Goal: Information Seeking & Learning: Learn about a topic

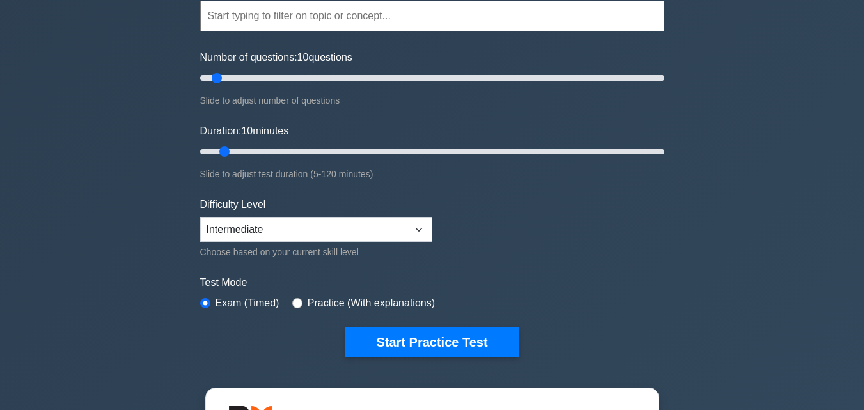
scroll to position [128, 0]
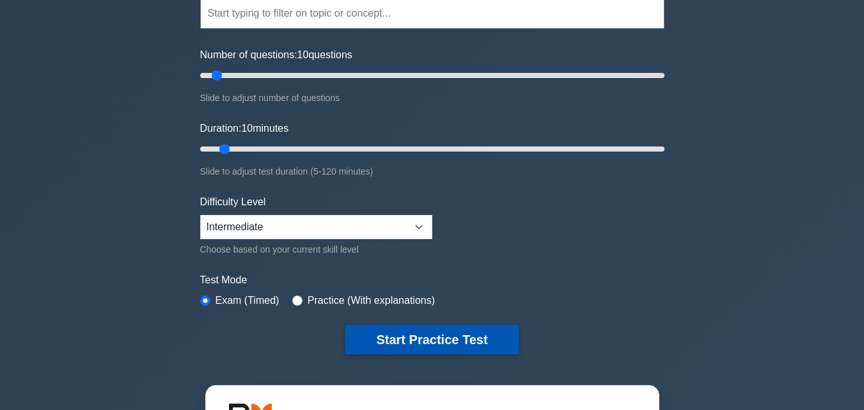
click at [462, 337] on button "Start Practice Test" at bounding box center [431, 339] width 173 height 29
click at [462, 338] on button "Start Practice Test" at bounding box center [431, 339] width 173 height 29
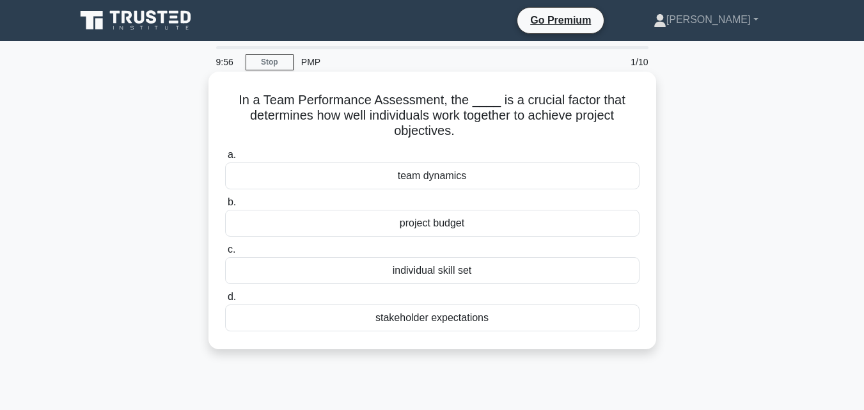
drag, startPoint x: 240, startPoint y: 102, endPoint x: 529, endPoint y: 315, distance: 358.9
click at [529, 315] on div "In a Team Performance Assessment, the ____ is a crucial factor that determines …" at bounding box center [432, 210] width 437 height 267
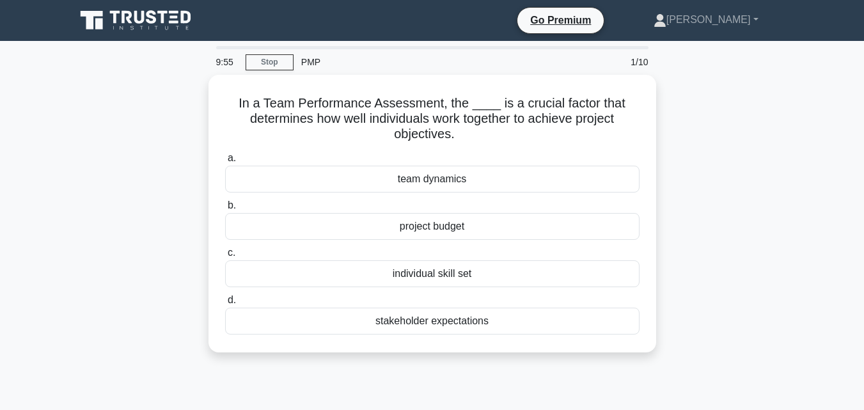
copy div "In a Team Performance Assessment, the ____ is a crucial factor that determines …"
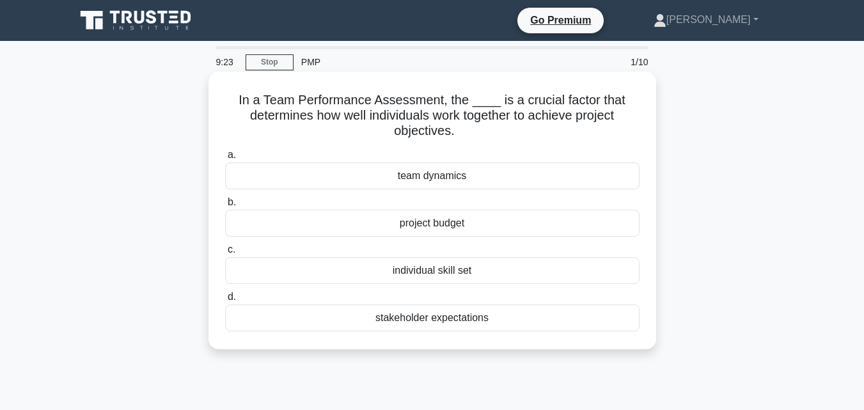
click at [251, 177] on div "team dynamics" at bounding box center [432, 175] width 414 height 27
click at [225, 159] on input "a. team dynamics" at bounding box center [225, 155] width 0 height 8
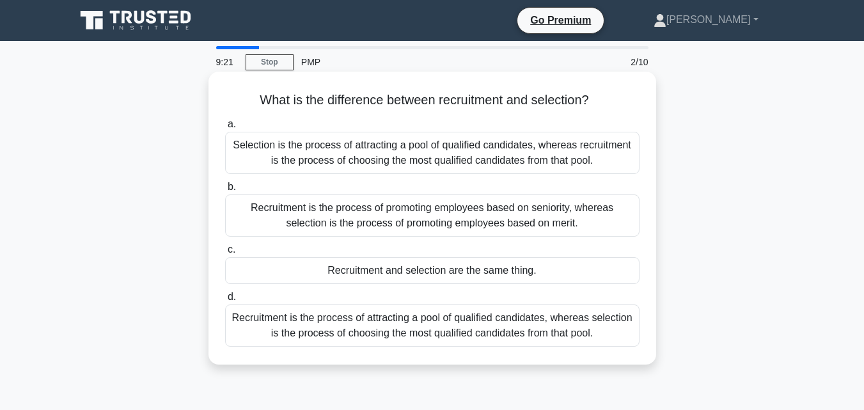
click at [253, 98] on h5 "What is the difference between recruitment and selection? .spinner_0XTQ{transfo…" at bounding box center [432, 100] width 417 height 17
drag, startPoint x: 253, startPoint y: 98, endPoint x: 646, endPoint y: 339, distance: 461.2
click at [646, 339] on div "What is the difference between recruitment and selection? .spinner_0XTQ{transfo…" at bounding box center [432, 218] width 437 height 283
click at [646, 339] on div "d. Recruitment is the process of attracting a pool of qualified candidates, whe…" at bounding box center [432, 318] width 430 height 58
drag, startPoint x: 255, startPoint y: 98, endPoint x: 617, endPoint y: 364, distance: 449.4
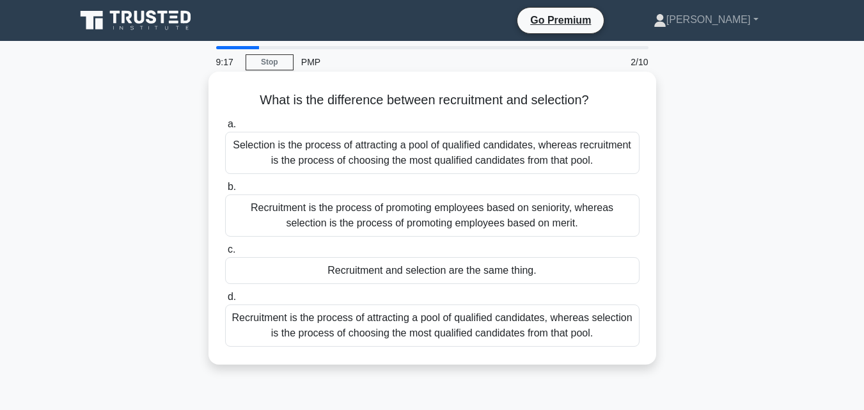
click at [617, 364] on div "What is the difference between recruitment and selection? .spinner_0XTQ{transfo…" at bounding box center [432, 218] width 448 height 293
click at [617, 363] on div "What is the difference between recruitment and selection? .spinner_0XTQ{transfo…" at bounding box center [432, 218] width 448 height 293
drag, startPoint x: 254, startPoint y: 95, endPoint x: 614, endPoint y: 323, distance: 425.6
click at [614, 327] on div "What is the difference between recruitment and selection? .spinner_0XTQ{transfo…" at bounding box center [432, 218] width 437 height 283
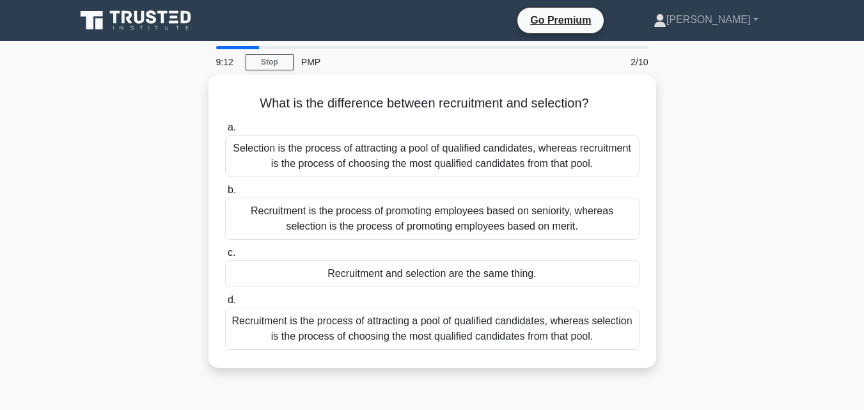
copy div "What is the difference between recruitment and selection? .spinner_0XTQ{transfo…"
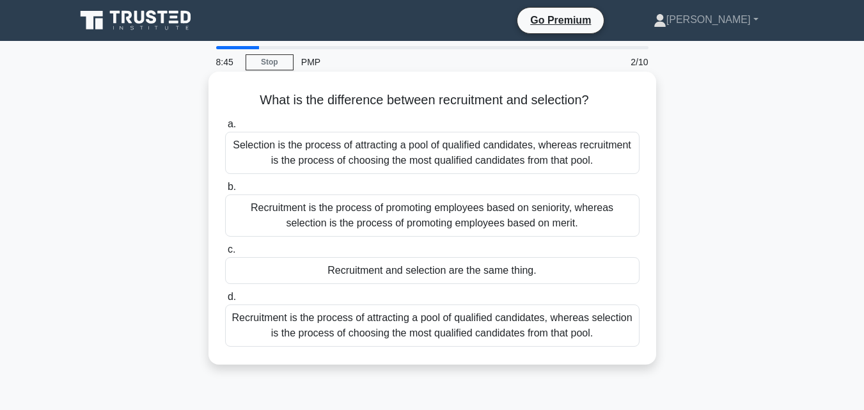
click at [253, 331] on div "Recruitment is the process of attracting a pool of qualified candidates, wherea…" at bounding box center [432, 325] width 414 height 42
click at [225, 301] on input "d. Recruitment is the process of attracting a pool of qualified candidates, whe…" at bounding box center [225, 297] width 0 height 8
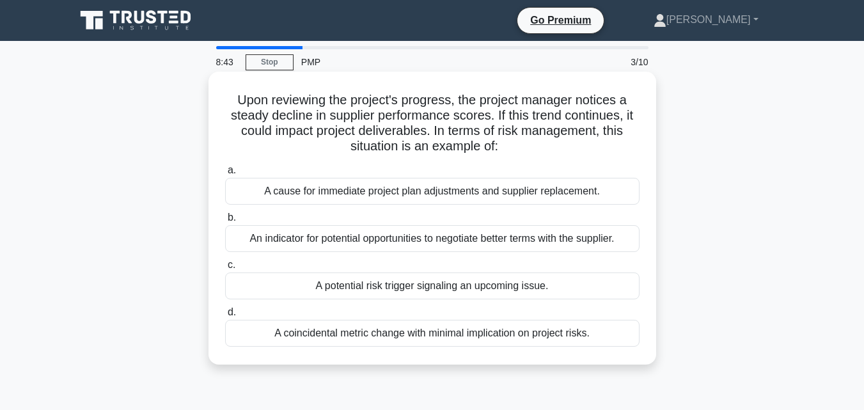
drag, startPoint x: 233, startPoint y: 105, endPoint x: 615, endPoint y: 345, distance: 451.0
click at [615, 346] on div "Upon reviewing the project's progress, the project manager notices a steady dec…" at bounding box center [432, 218] width 437 height 283
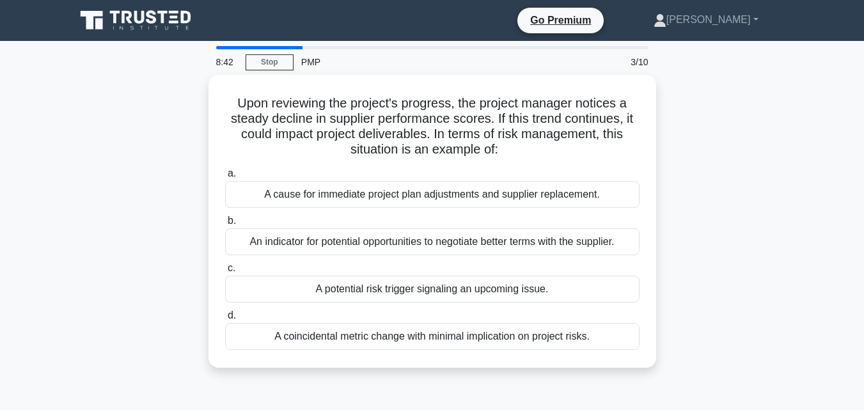
copy div "Upon reviewing the project's progress, the project manager notices a steady dec…"
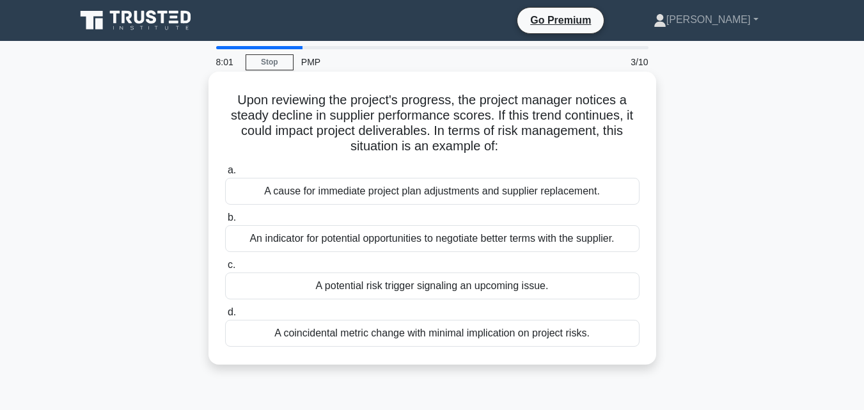
click at [277, 277] on div "A potential risk trigger signaling an upcoming issue." at bounding box center [432, 285] width 414 height 27
click at [225, 269] on input "c. A potential risk trigger signaling an upcoming issue." at bounding box center [225, 265] width 0 height 8
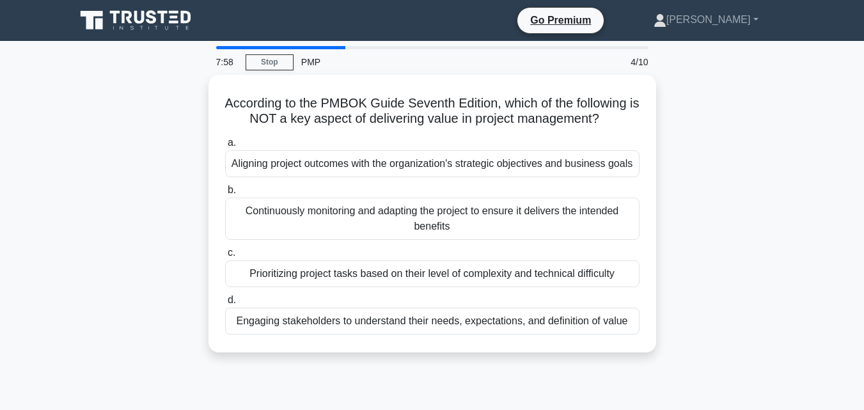
drag, startPoint x: 227, startPoint y: 98, endPoint x: 659, endPoint y: 330, distance: 490.5
click at [659, 330] on div "According to the PMBOK Guide Seventh Edition, which of the following is NOT a k…" at bounding box center [432, 221] width 729 height 293
copy div "According to the PMBOK Guide Seventh Edition, which of the following is NOT a k…"
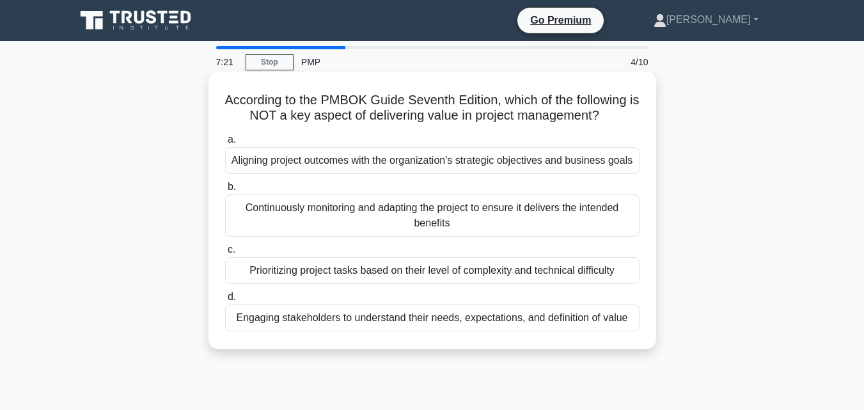
click at [240, 323] on div "Engaging stakeholders to understand their needs, expectations, and definition o…" at bounding box center [432, 317] width 414 height 27
click at [225, 301] on input "d. Engaging stakeholders to understand their needs, expectations, and definitio…" at bounding box center [225, 297] width 0 height 8
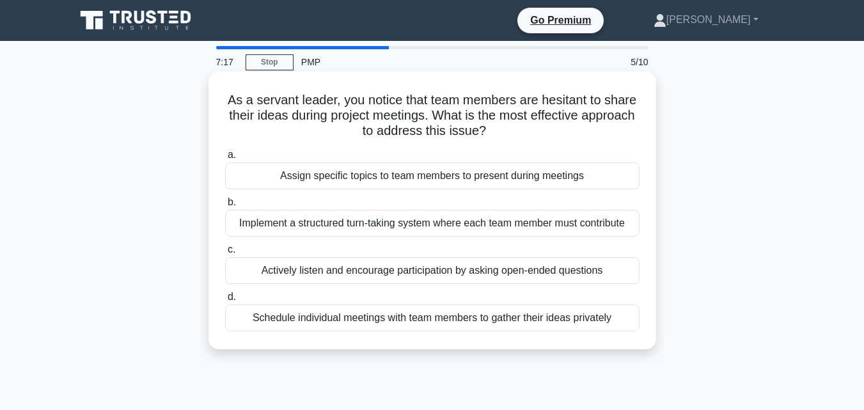
drag, startPoint x: 224, startPoint y: 98, endPoint x: 620, endPoint y: 337, distance: 462.3
click at [620, 337] on div "As a servant leader, you notice that team members are hesitant to share their i…" at bounding box center [432, 210] width 437 height 267
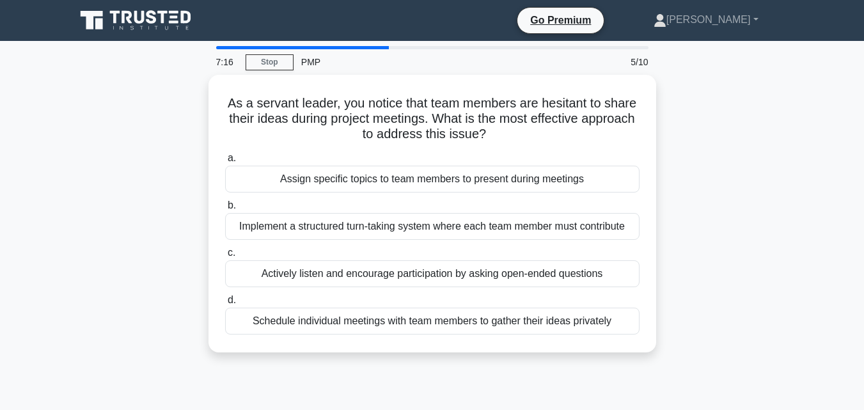
copy div "As a servant leader, you notice that team members are hesitant to share their i…"
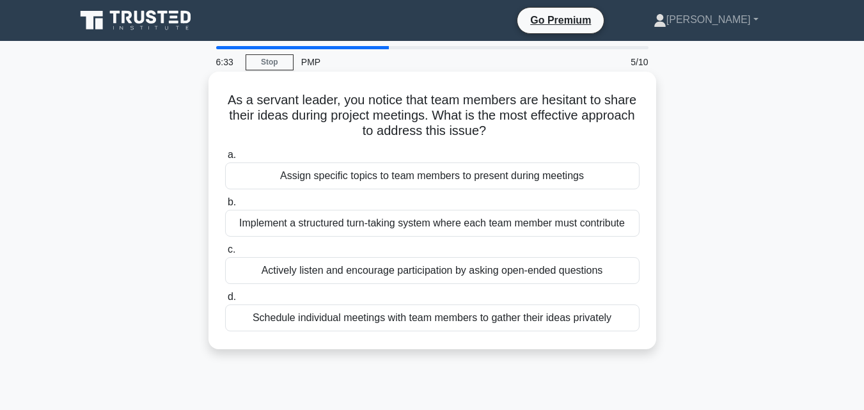
click at [240, 268] on div "Actively listen and encourage participation by asking open-ended questions" at bounding box center [432, 270] width 414 height 27
click at [225, 254] on input "c. Actively listen and encourage participation by asking open-ended questions" at bounding box center [225, 249] width 0 height 8
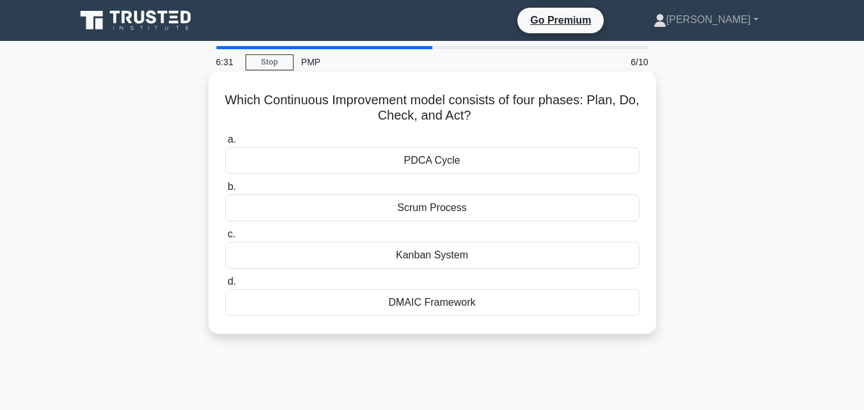
drag, startPoint x: 232, startPoint y: 98, endPoint x: 517, endPoint y: 303, distance: 350.9
click at [517, 303] on div "Which Continuous Improvement model consists of four phases: Plan, Do, Check, an…" at bounding box center [432, 203] width 437 height 252
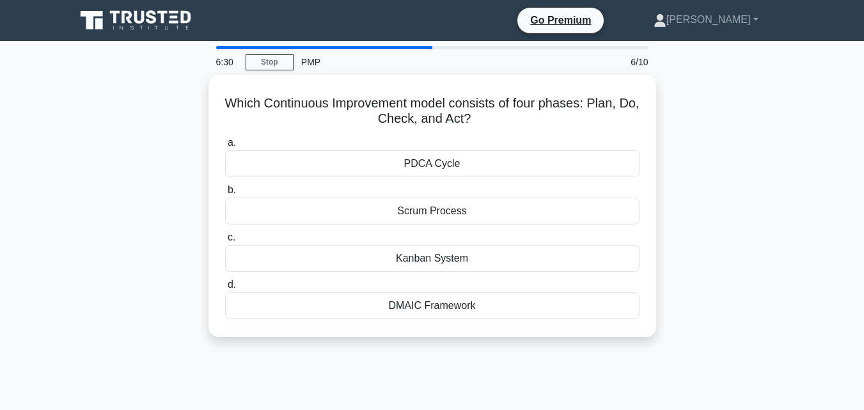
copy div "Which Continuous Improvement model consists of four phases: Plan, Do, Check, an…"
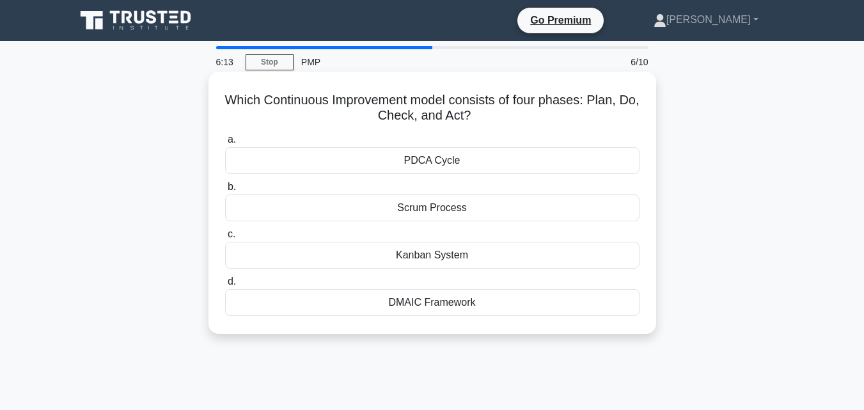
click at [257, 163] on div "PDCA Cycle" at bounding box center [432, 160] width 414 height 27
click at [225, 144] on input "a. PDCA Cycle" at bounding box center [225, 140] width 0 height 8
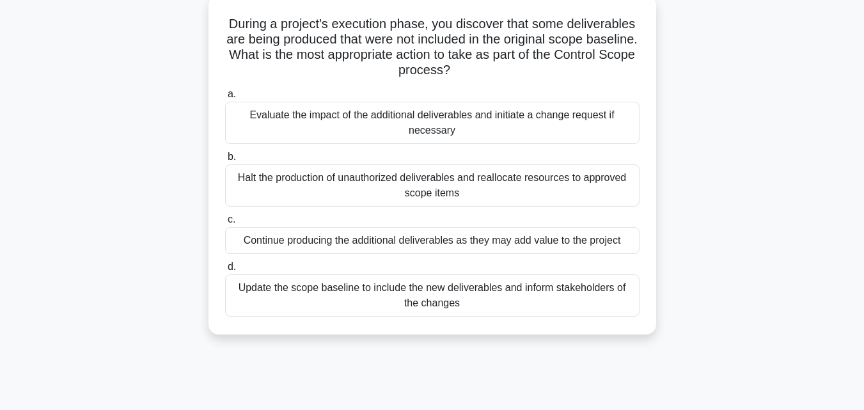
scroll to position [281, 0]
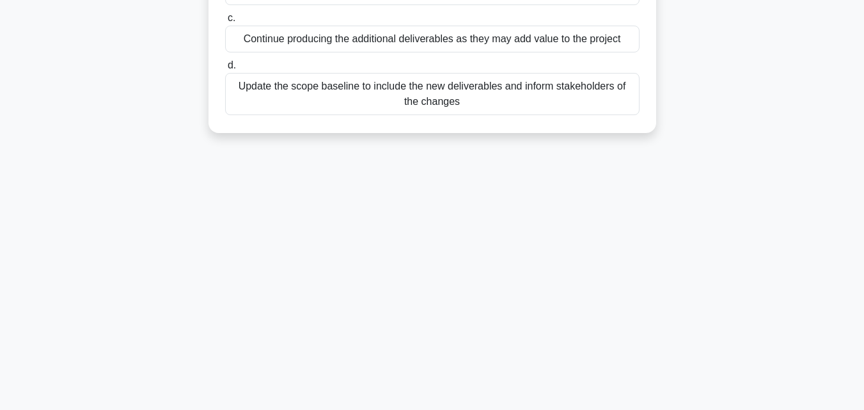
drag, startPoint x: 226, startPoint y: 102, endPoint x: 497, endPoint y: 412, distance: 412.3
click at [497, 409] on html "Go Premium Blair" at bounding box center [432, 64] width 864 height 690
copy div "During a project's execution phase, you discover that some deliverables are bei…"
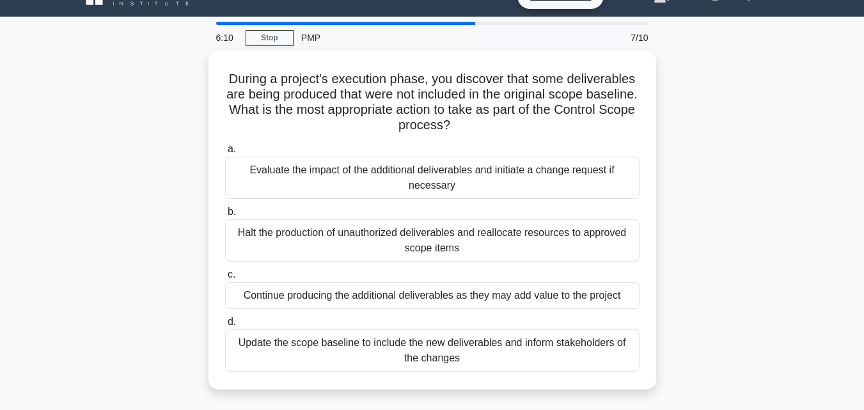
scroll to position [0, 0]
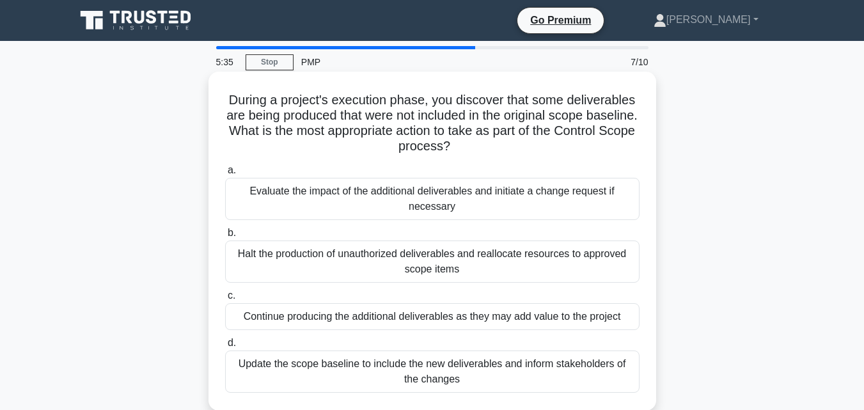
click at [228, 197] on div "Evaluate the impact of the additional deliverables and initiate a change reques…" at bounding box center [432, 199] width 414 height 42
click at [225, 175] on input "a. Evaluate the impact of the additional deliverables and initiate a change req…" at bounding box center [225, 170] width 0 height 8
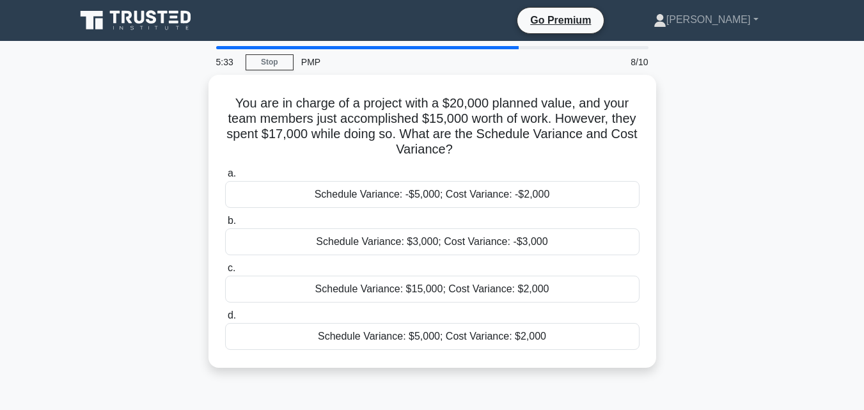
drag, startPoint x: 233, startPoint y: 98, endPoint x: 607, endPoint y: 366, distance: 460.4
click at [607, 366] on div "You are in charge of a project with a $20,000 planned value, and your team memb…" at bounding box center [432, 229] width 729 height 308
copy div "You are in charge of a project with a $20,000 planned value, and your team memb…"
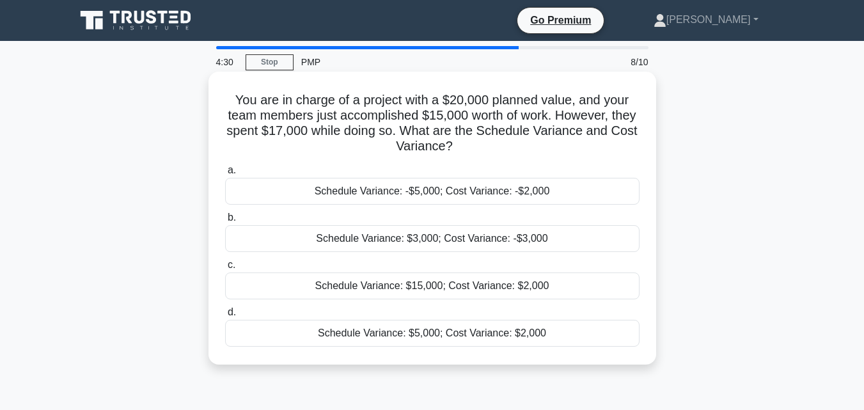
click at [245, 233] on div "Schedule Variance: $3,000; Cost Variance: -$3,000" at bounding box center [432, 238] width 414 height 27
click at [225, 222] on input "b. Schedule Variance: $3,000; Cost Variance: -$3,000" at bounding box center [225, 218] width 0 height 8
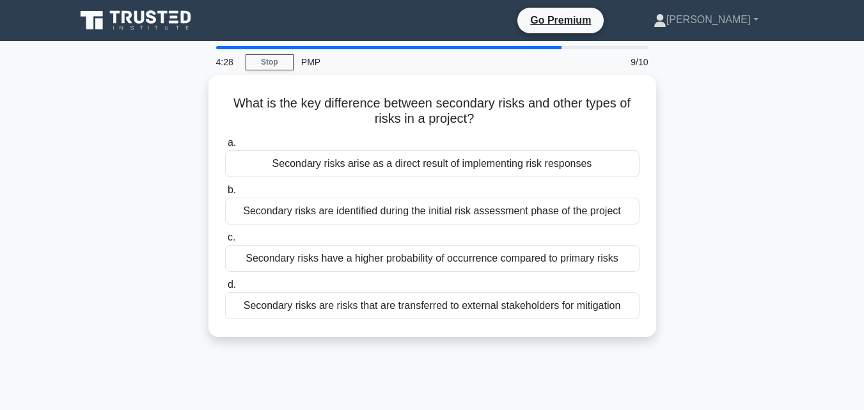
drag, startPoint x: 230, startPoint y: 97, endPoint x: 680, endPoint y: 336, distance: 510.2
click at [680, 336] on div "What is the key difference between secondary risks and other types of risks in …" at bounding box center [432, 213] width 729 height 277
copy div "What is the key difference between secondary risks and other types of risks in …"
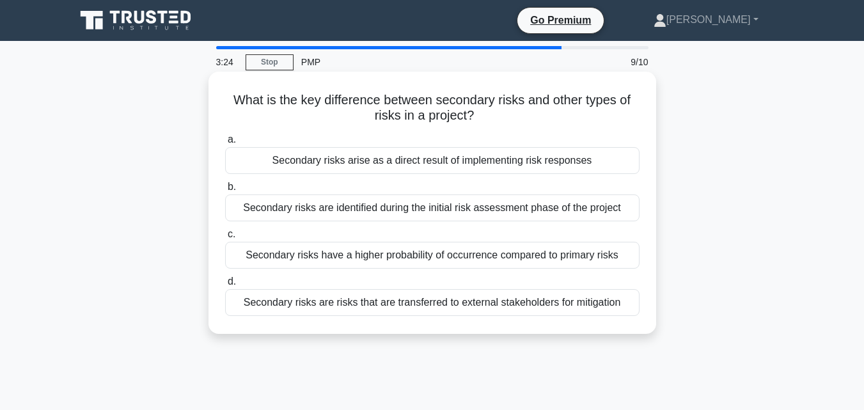
click at [247, 164] on div "Secondary risks arise as a direct result of implementing risk responses" at bounding box center [432, 160] width 414 height 27
click at [225, 144] on input "a. Secondary risks arise as a direct result of implementing risk responses" at bounding box center [225, 140] width 0 height 8
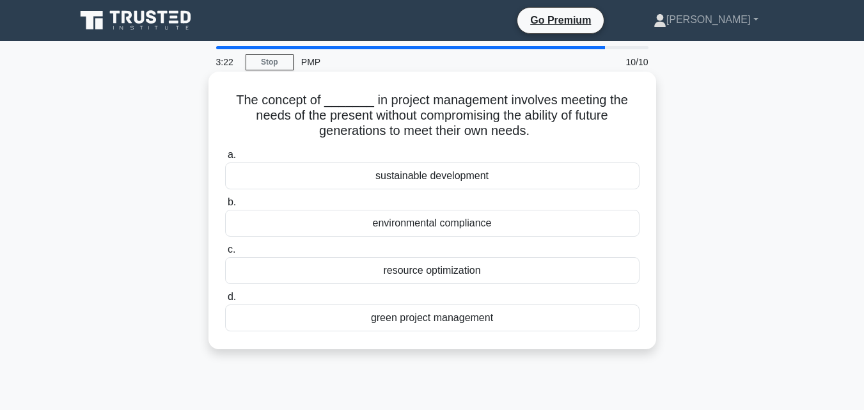
drag, startPoint x: 239, startPoint y: 102, endPoint x: 537, endPoint y: 327, distance: 373.3
click at [537, 327] on div "The concept of _______ in project management involves meeting the needs of the …" at bounding box center [432, 210] width 437 height 267
copy div "The concept of _______ in project management involves meeting the needs of the …"
click at [284, 272] on div "resource optimization" at bounding box center [432, 270] width 414 height 27
click at [225, 254] on input "c. resource optimization" at bounding box center [225, 249] width 0 height 8
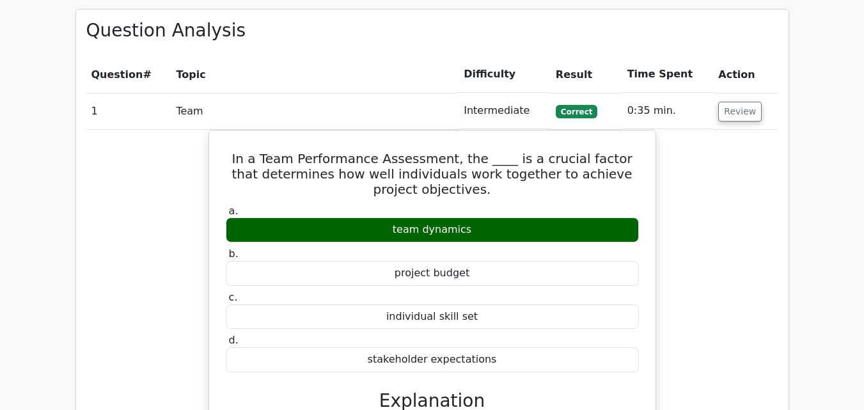
scroll to position [1151, 0]
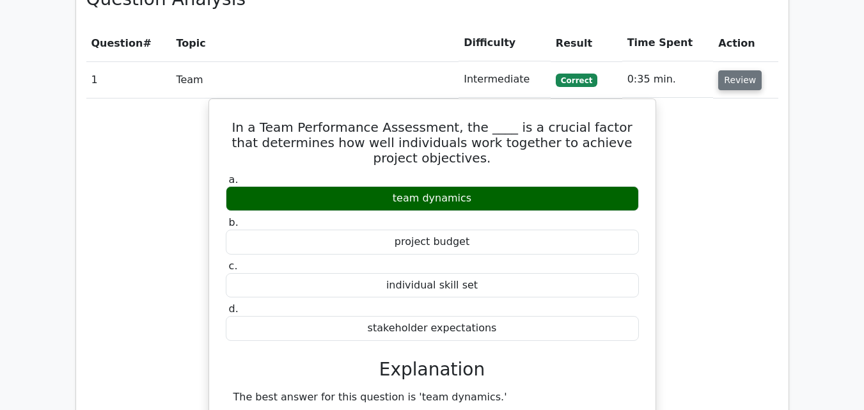
click at [737, 70] on button "Review" at bounding box center [739, 80] width 43 height 20
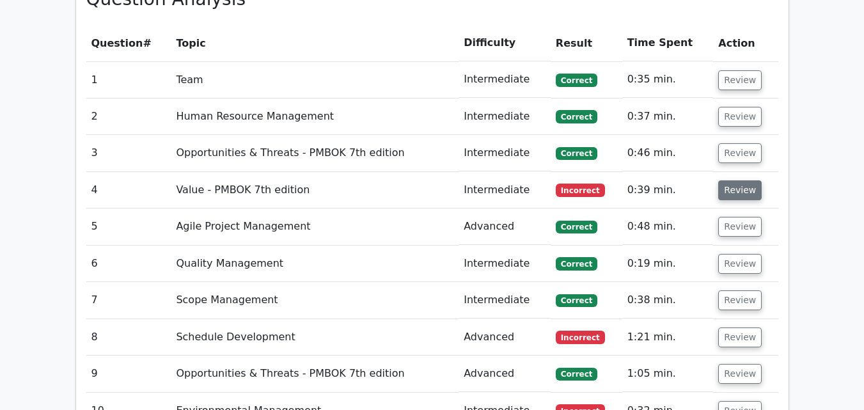
click at [728, 180] on button "Review" at bounding box center [739, 190] width 43 height 20
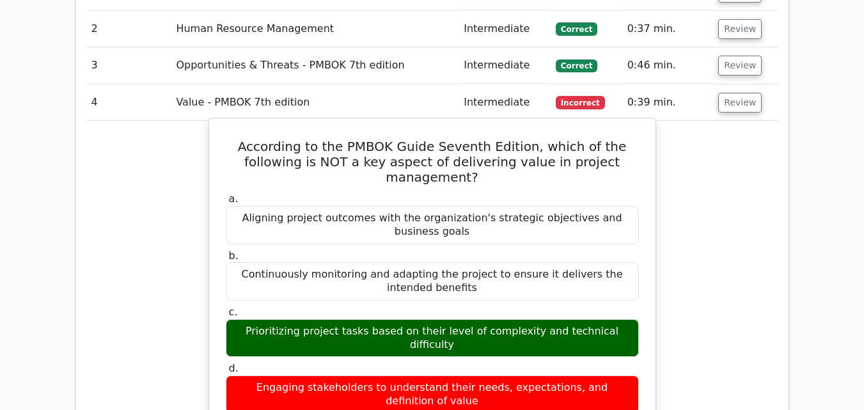
scroll to position [1279, 0]
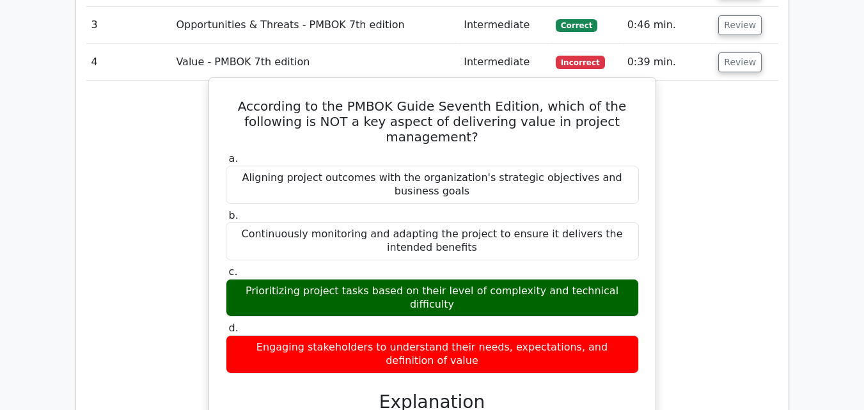
drag, startPoint x: 226, startPoint y: 45, endPoint x: 493, endPoint y: 271, distance: 349.8
click at [493, 271] on div "According to the PMBOK Guide Seventh Edition, which of the following is NOT a k…" at bounding box center [432, 396] width 436 height 626
copy div "According to the PMBOK Guide Seventh Edition, which of the following is NOT a k…"
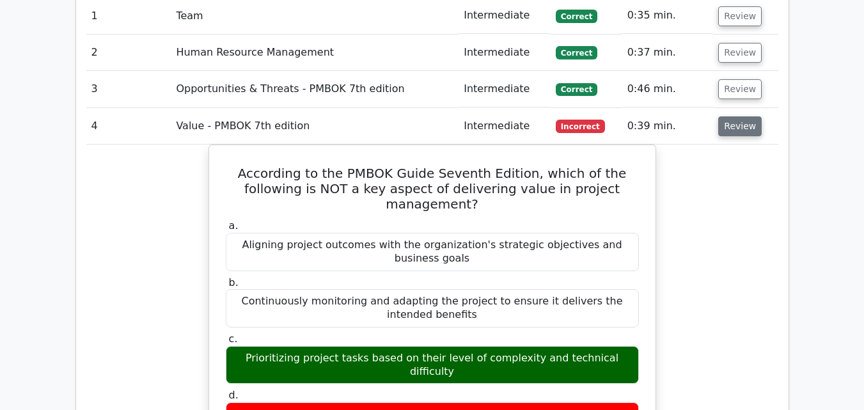
click at [735, 116] on button "Review" at bounding box center [739, 126] width 43 height 20
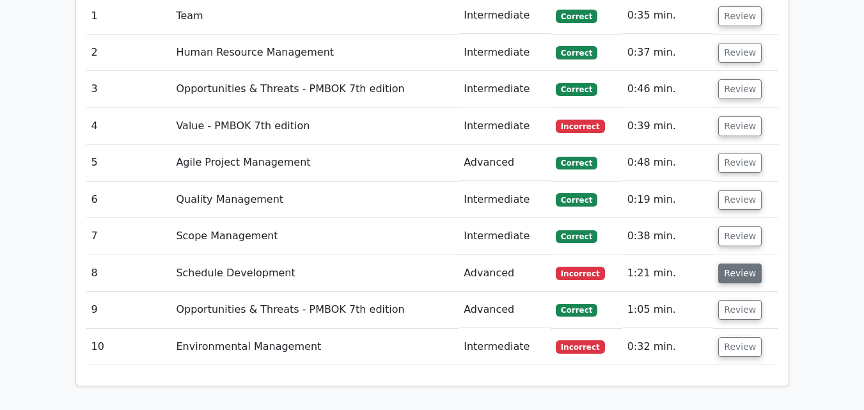
click at [718, 263] on button "Review" at bounding box center [739, 273] width 43 height 20
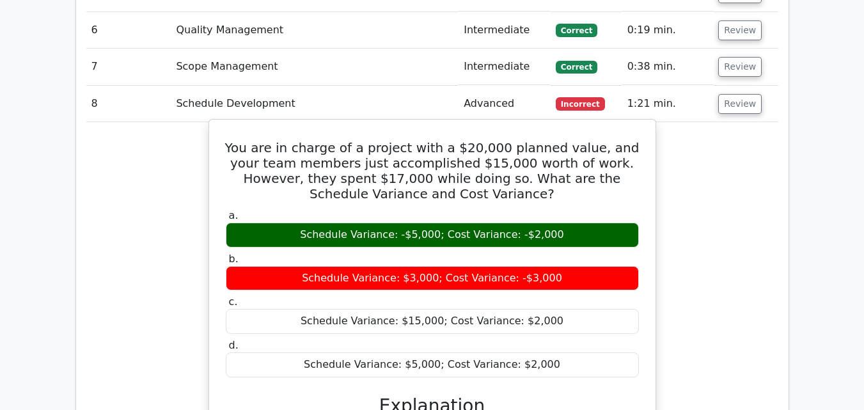
scroll to position [1406, 0]
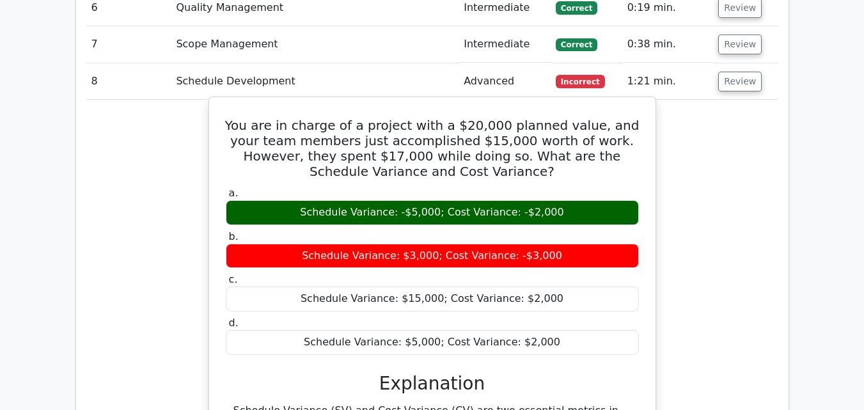
drag, startPoint x: 233, startPoint y: 63, endPoint x: 552, endPoint y: 288, distance: 390.9
click at [552, 288] on div "You are in charge of a project with a $20,000 planned value, and your team memb…" at bounding box center [432, 369] width 436 height 535
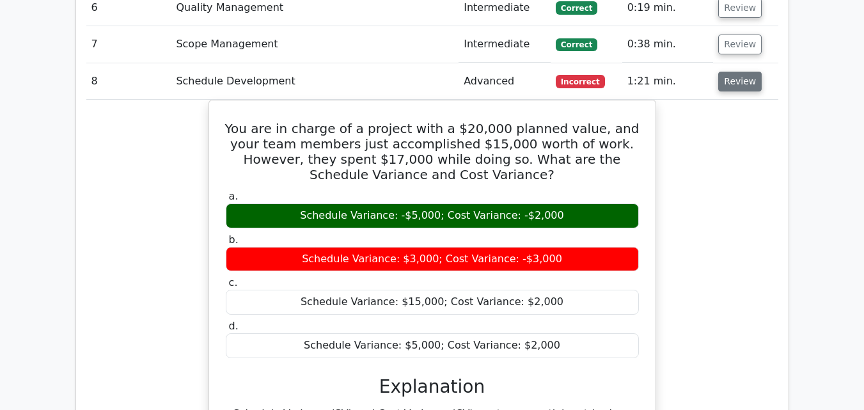
click at [729, 72] on button "Review" at bounding box center [739, 82] width 43 height 20
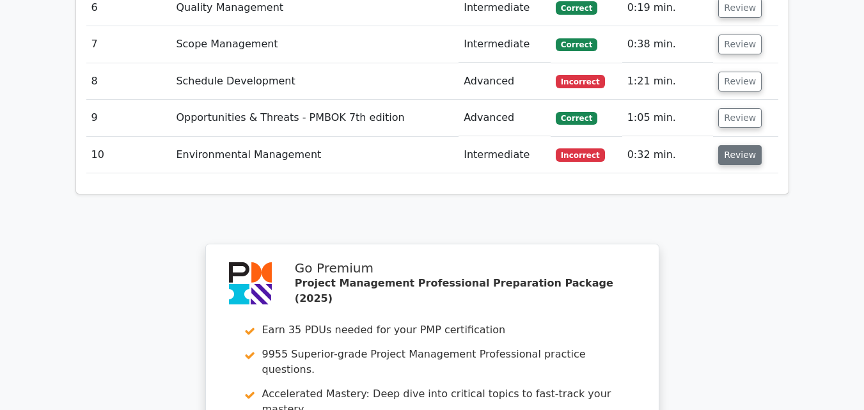
click at [720, 145] on button "Review" at bounding box center [739, 155] width 43 height 20
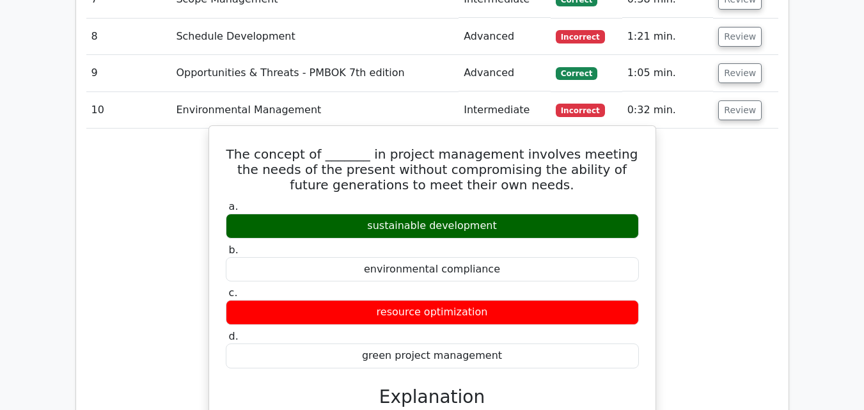
scroll to position [1470, 0]
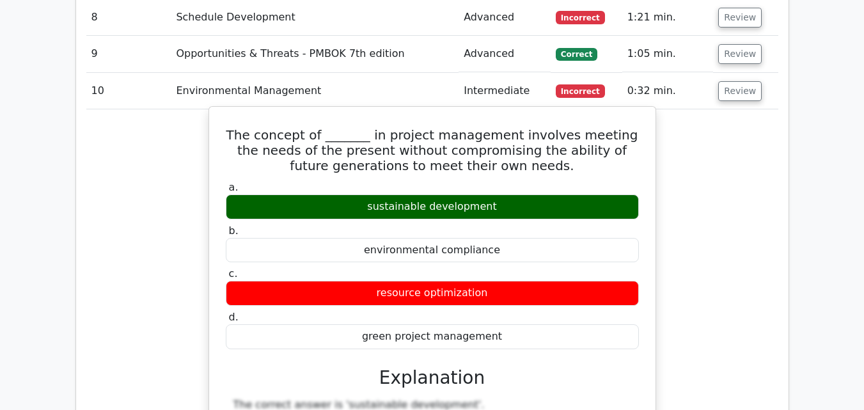
drag, startPoint x: 237, startPoint y: 73, endPoint x: 518, endPoint y: 287, distance: 353.5
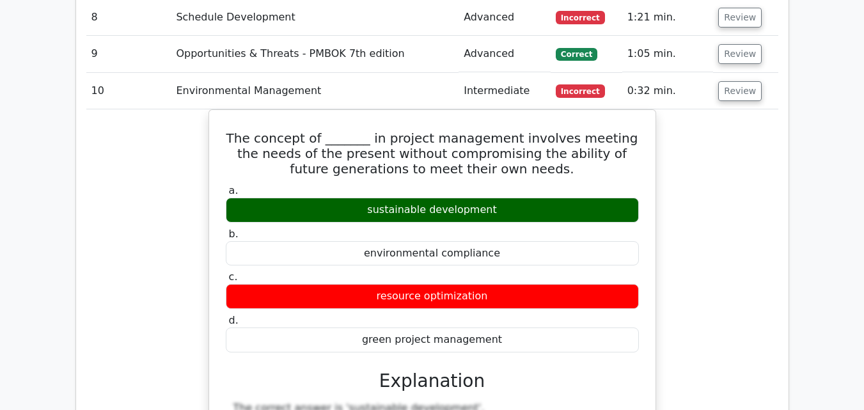
copy div "The concept of _______ in project management involves meeting the needs of the …"
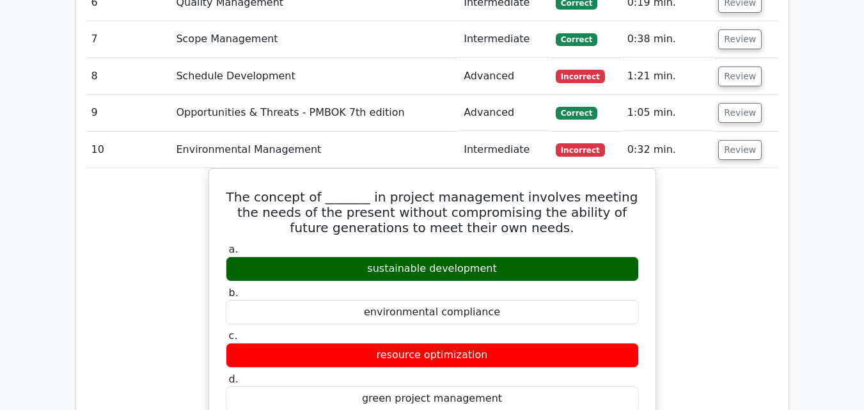
scroll to position [1406, 0]
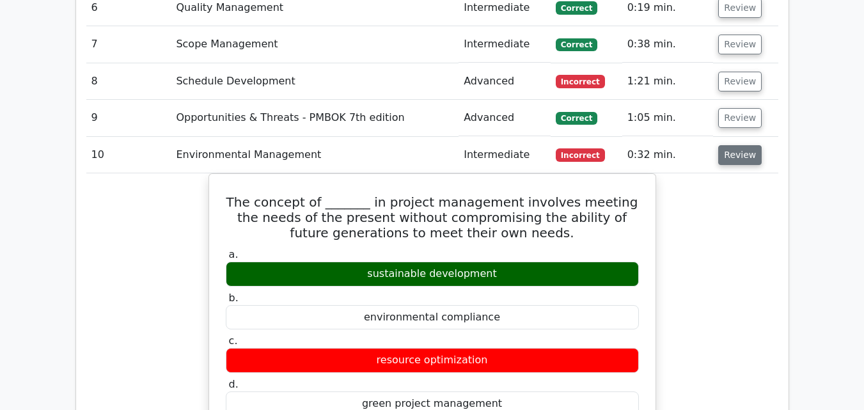
click at [738, 145] on button "Review" at bounding box center [739, 155] width 43 height 20
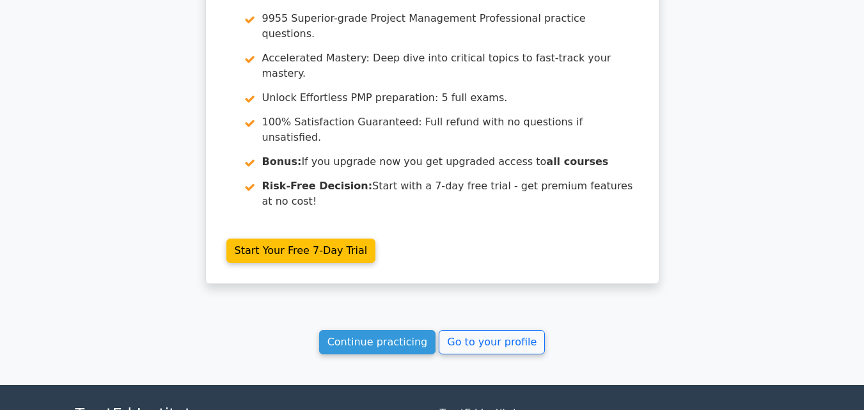
scroll to position [1746, 0]
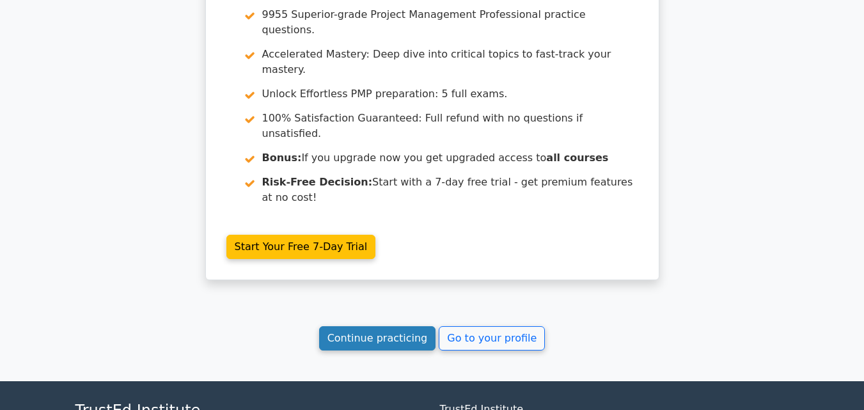
click at [374, 326] on link "Continue practicing" at bounding box center [377, 338] width 117 height 24
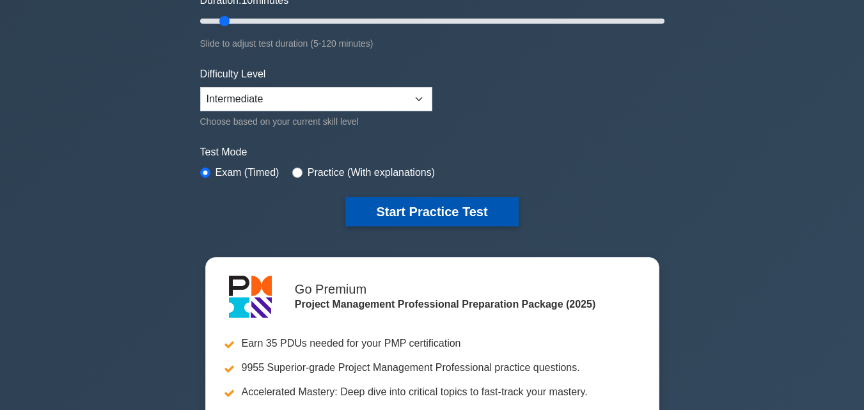
scroll to position [256, 0]
drag, startPoint x: 0, startPoint y: 0, endPoint x: 417, endPoint y: 213, distance: 468.6
click at [417, 213] on button "Start Practice Test" at bounding box center [431, 211] width 173 height 29
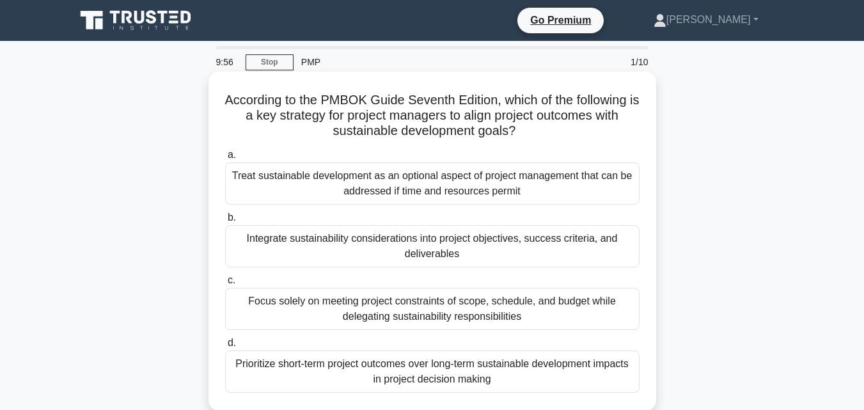
drag, startPoint x: 226, startPoint y: 100, endPoint x: 505, endPoint y: 389, distance: 401.5
click at [505, 389] on div "According to the PMBOK Guide Seventh Edition, which of the following is a key s…" at bounding box center [432, 241] width 437 height 329
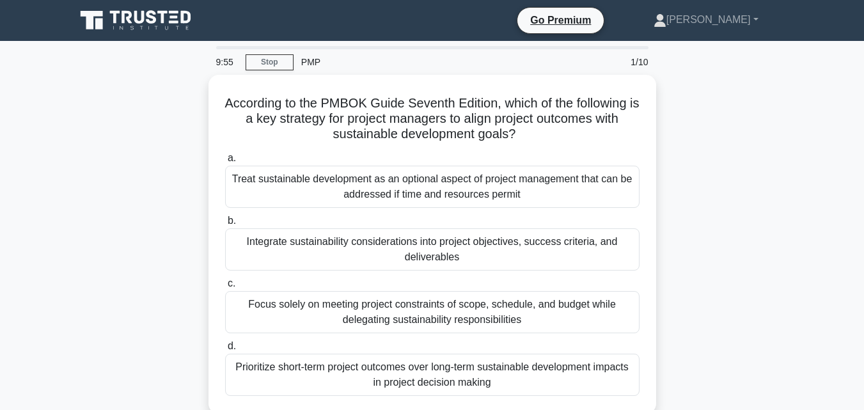
copy div "According to the PMBOK Guide Seventh Edition, which of the following is a key s…"
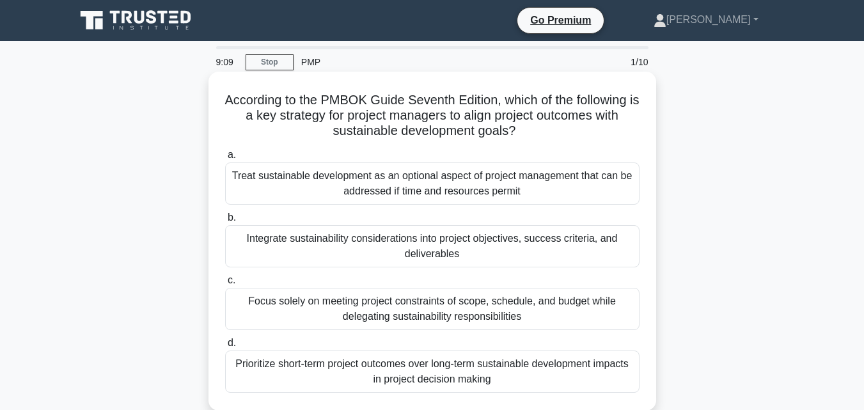
click at [267, 247] on div "Integrate sustainability considerations into project objectives, success criter…" at bounding box center [432, 246] width 414 height 42
click at [225, 222] on input "b. Integrate sustainability considerations into project objectives, success cri…" at bounding box center [225, 218] width 0 height 8
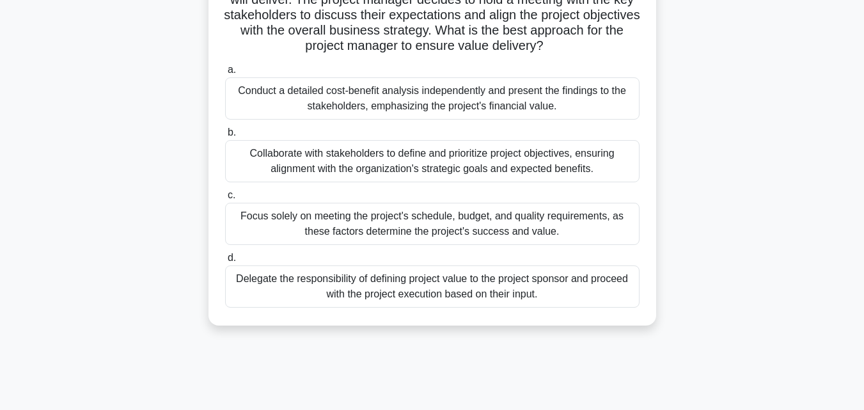
scroll to position [167, 0]
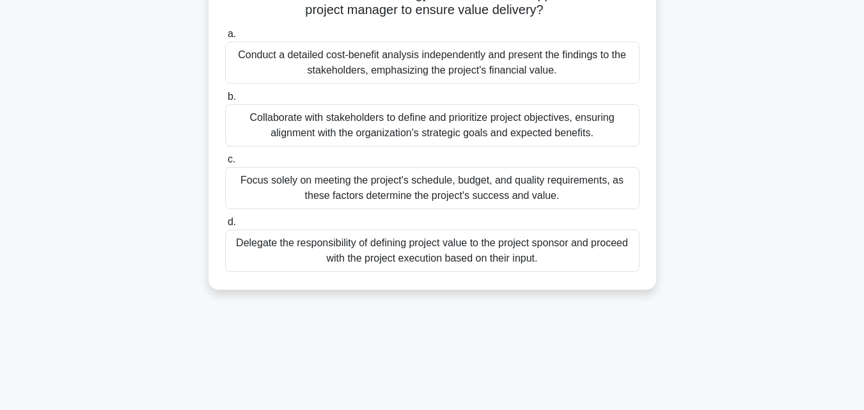
drag, startPoint x: 249, startPoint y: 101, endPoint x: 552, endPoint y: 401, distance: 427.2
click at [552, 401] on div "9:06 Stop PMP 2/10 A project manager is leading a team to develop a new softwar…" at bounding box center [432, 198] width 729 height 639
copy div "A project manager is leading a team to develop a new software product. The stak…"
click at [241, 113] on div "Collaborate with stakeholders to define and prioritize project objectives, ensu…" at bounding box center [432, 125] width 414 height 42
click at [225, 101] on input "b. Collaborate with stakeholders to define and prioritize project objectives, e…" at bounding box center [225, 97] width 0 height 8
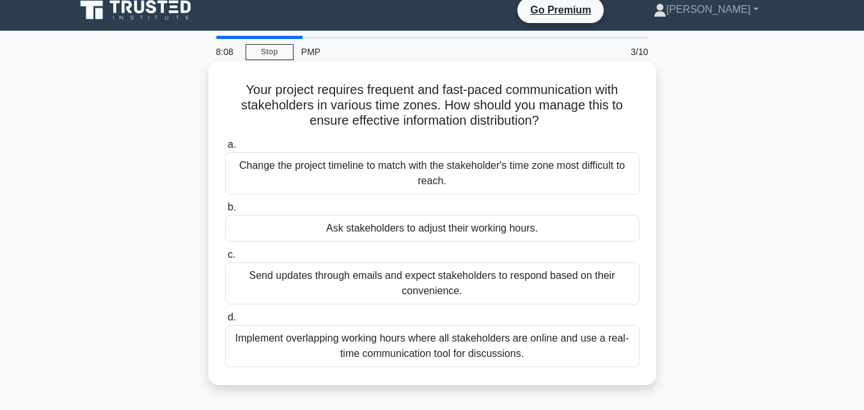
scroll to position [0, 0]
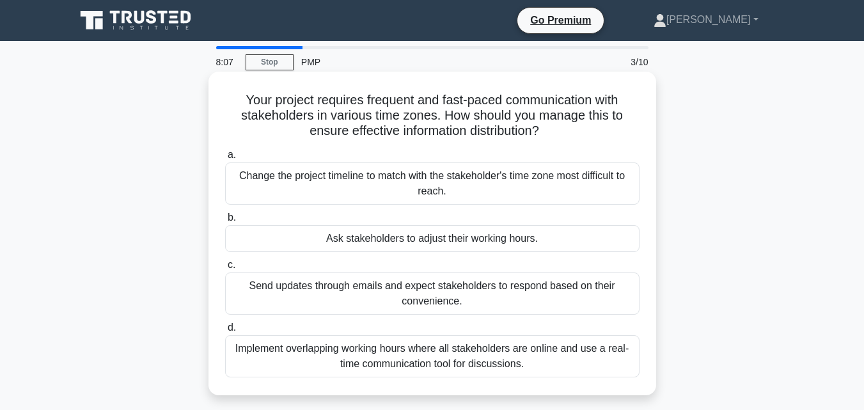
drag, startPoint x: 238, startPoint y: 98, endPoint x: 533, endPoint y: 393, distance: 416.8
click at [533, 393] on div "Your project requires frequent and fast-paced communication with stakeholders i…" at bounding box center [432, 233] width 448 height 323
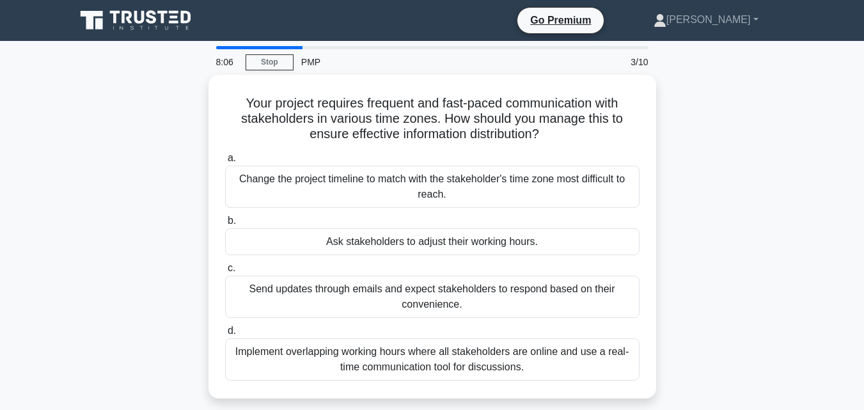
copy div "Your project requires frequent and fast-paced communication with stakeholders i…"
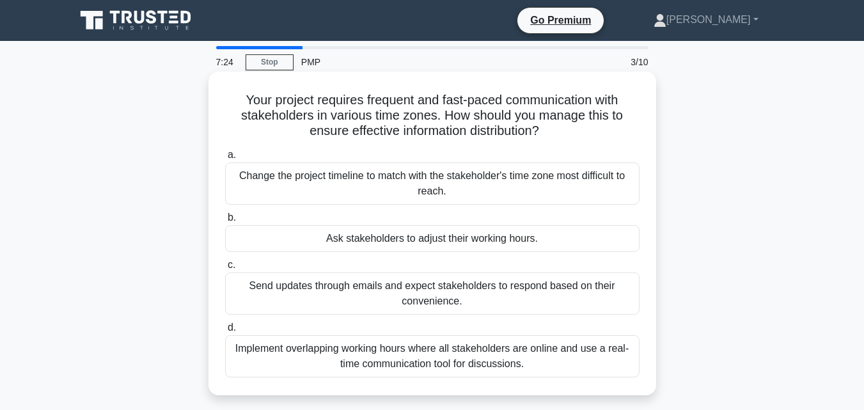
click at [304, 343] on div "Implement overlapping working hours where all stakeholders are online and use a…" at bounding box center [432, 356] width 414 height 42
click at [225, 332] on input "d. Implement overlapping working hours where all stakeholders are online and us…" at bounding box center [225, 327] width 0 height 8
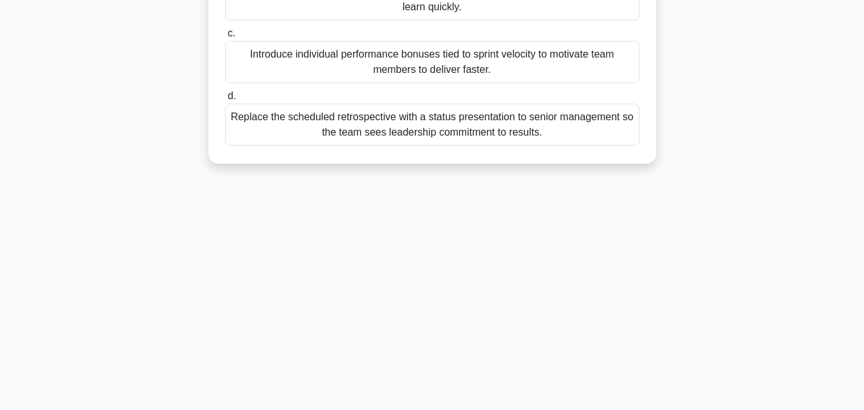
drag, startPoint x: 249, startPoint y: 97, endPoint x: 623, endPoint y: 362, distance: 458.9
click at [634, 408] on main "7:21 Stop PMP 4/10 During the third month of a cross-functional marketing softw…" at bounding box center [432, 85] width 864 height 650
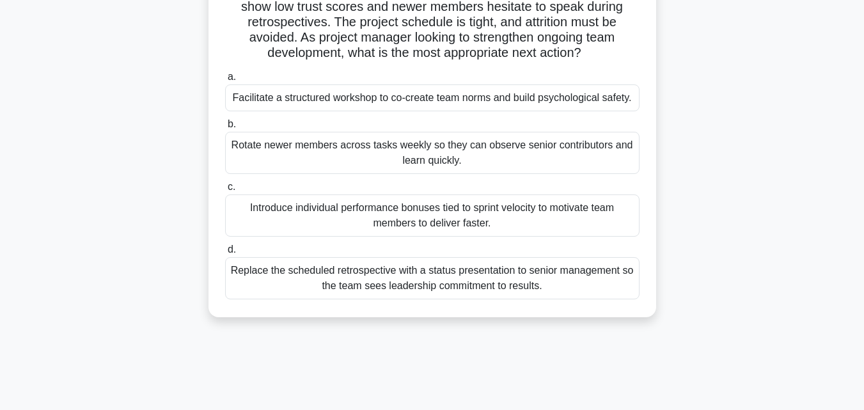
scroll to position [25, 0]
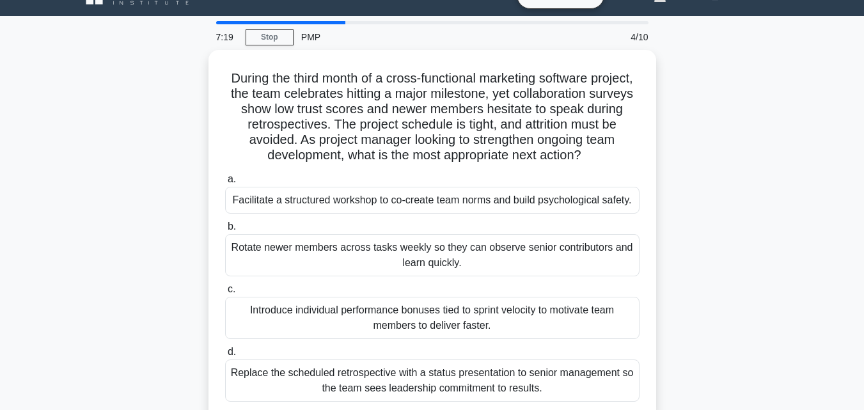
copy div "During the third month of a cross-functional marketing software project, the te…"
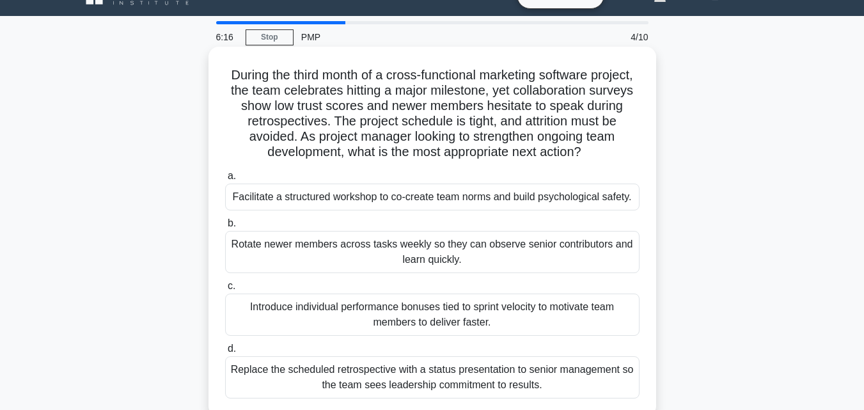
click at [297, 387] on div "Replace the scheduled retrospective with a status presentation to senior manage…" at bounding box center [432, 377] width 414 height 42
click at [225, 353] on input "d. Replace the scheduled retrospective with a status presentation to senior man…" at bounding box center [225, 349] width 0 height 8
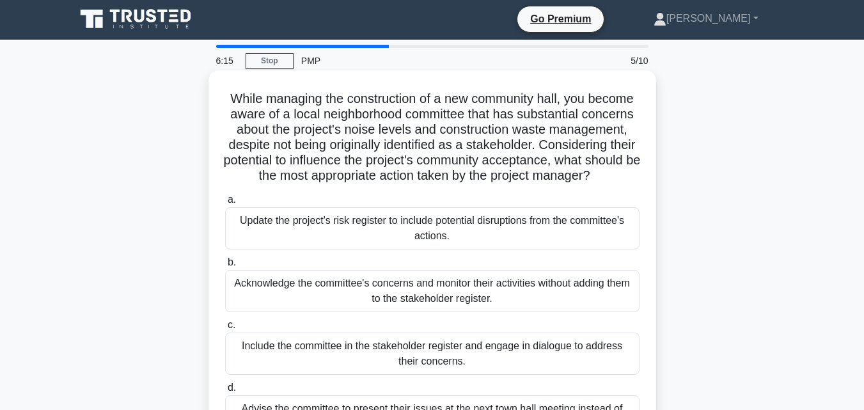
scroll to position [0, 0]
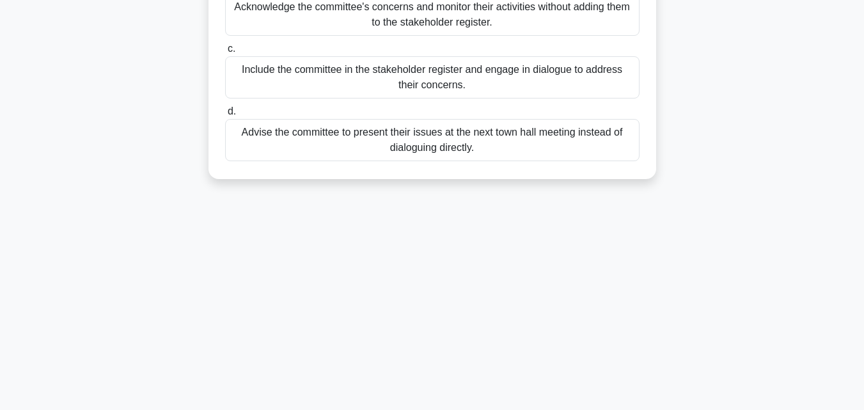
drag, startPoint x: 247, startPoint y: 77, endPoint x: 607, endPoint y: 390, distance: 477.1
click at [608, 404] on div "6:14 Stop PMP 5/10 While managing the construction of a new community hall, you…" at bounding box center [432, 84] width 729 height 639
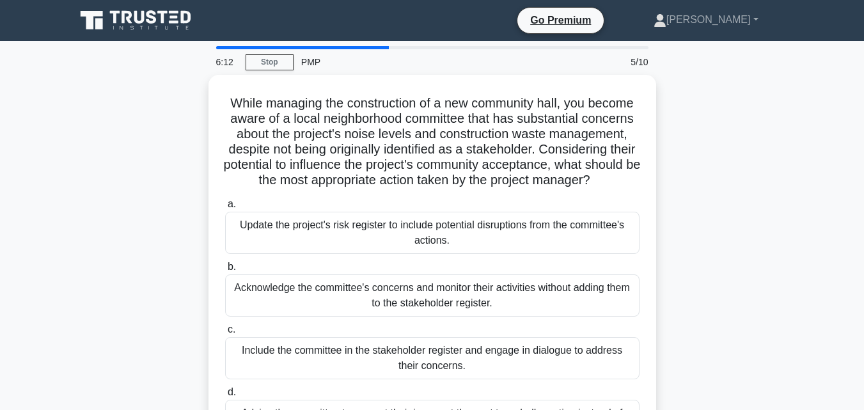
copy div "While managing the construction of a new community hall, you become aware of a …"
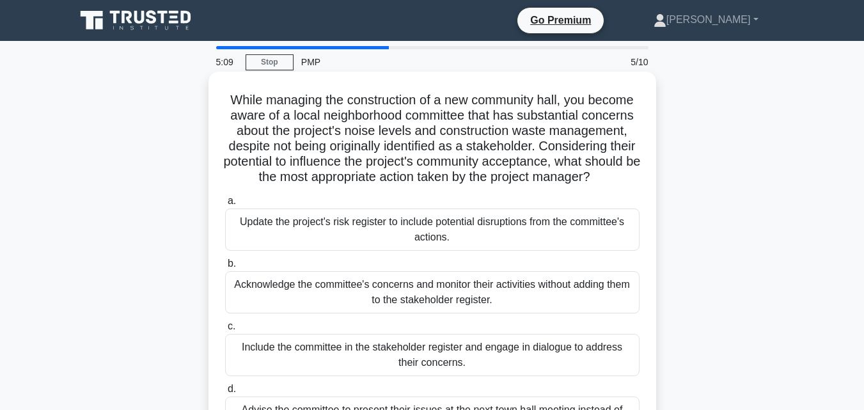
click at [254, 370] on div "Include the committee in the stakeholder register and engage in dialogue to add…" at bounding box center [432, 355] width 414 height 42
click at [225, 331] on input "c. Include the committee in the stakeholder register and engage in dialogue to …" at bounding box center [225, 326] width 0 height 8
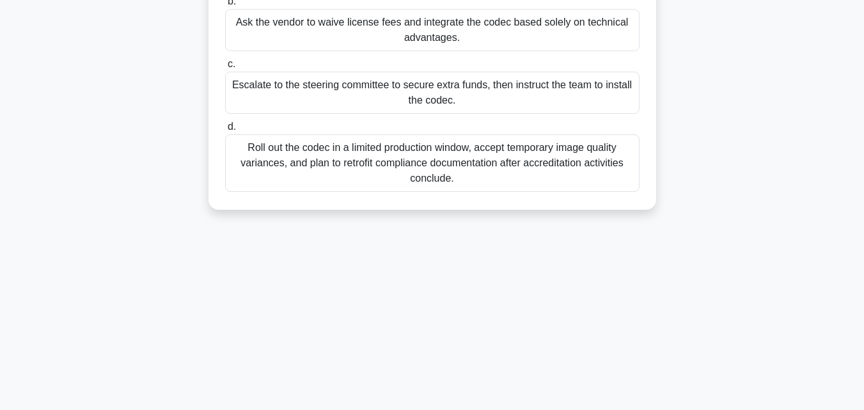
drag, startPoint x: 240, startPoint y: 98, endPoint x: 558, endPoint y: 410, distance: 446.2
click at [558, 409] on html "Go Premium [PERSON_NAME]" at bounding box center [432, 64] width 864 height 690
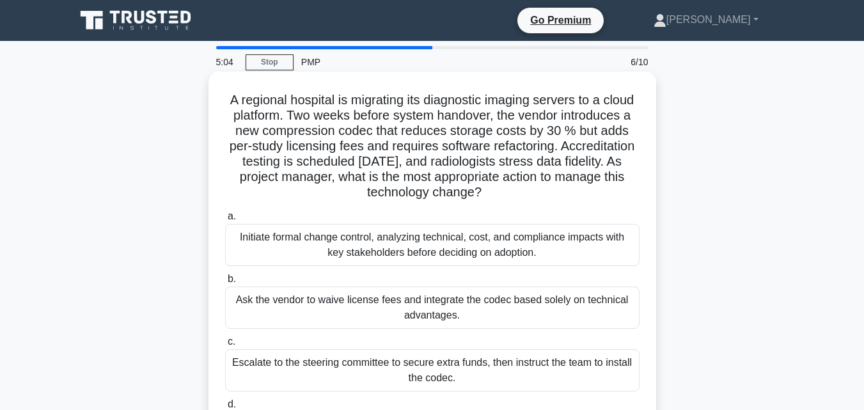
copy div "A regional hospital is migrating its diagnostic imaging servers to a cloud plat…"
click at [276, 247] on div "Initiate formal change control, analyzing technical, cost, and compliance impac…" at bounding box center [432, 245] width 414 height 42
click at [225, 221] on input "a. Initiate formal change control, analyzing technical, cost, and compliance im…" at bounding box center [225, 216] width 0 height 8
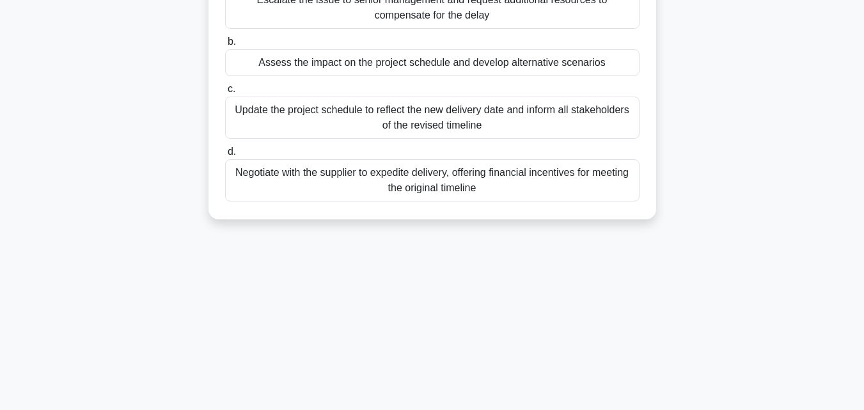
scroll to position [281, 0]
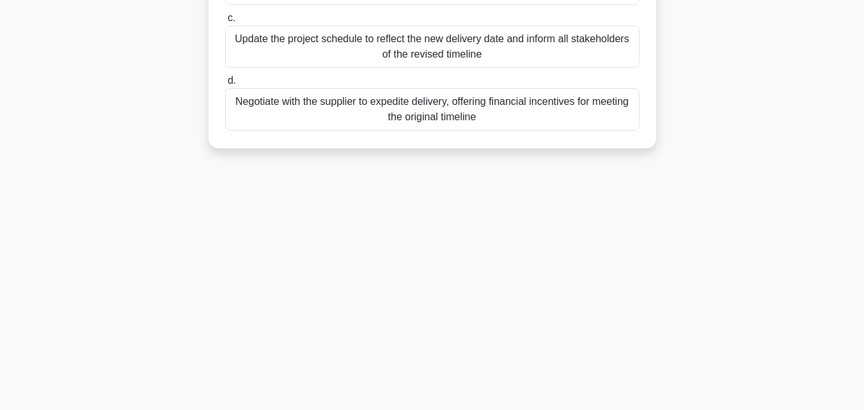
drag, startPoint x: 235, startPoint y: 102, endPoint x: 597, endPoint y: 426, distance: 486.2
click at [597, 409] on html "Go Premium [PERSON_NAME]" at bounding box center [432, 64] width 864 height 690
copy div "During a project's execution, a critical supplier informs you that they will be…"
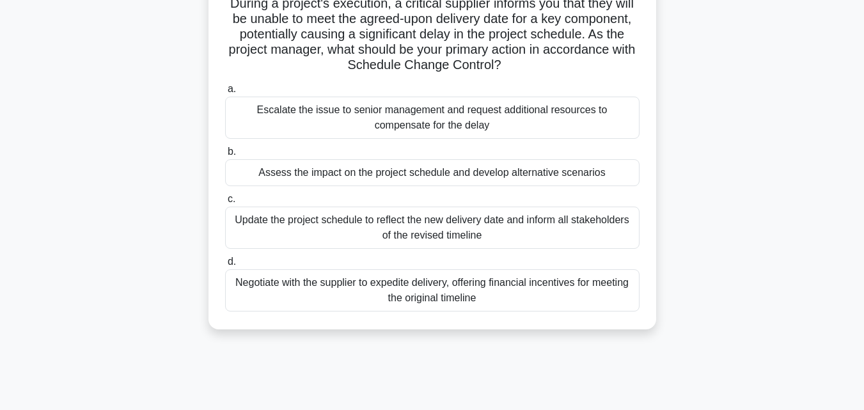
scroll to position [0, 0]
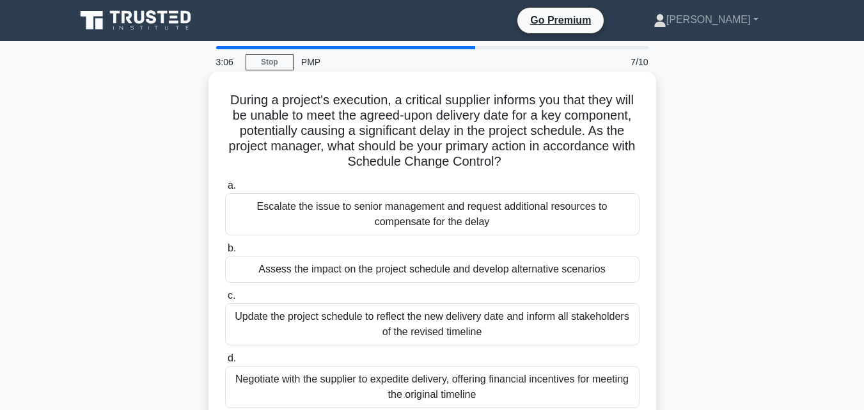
click at [286, 272] on div "Assess the impact on the project schedule and develop alternative scenarios" at bounding box center [432, 269] width 414 height 27
click at [225, 253] on input "b. Assess the impact on the project schedule and develop alternative scenarios" at bounding box center [225, 248] width 0 height 8
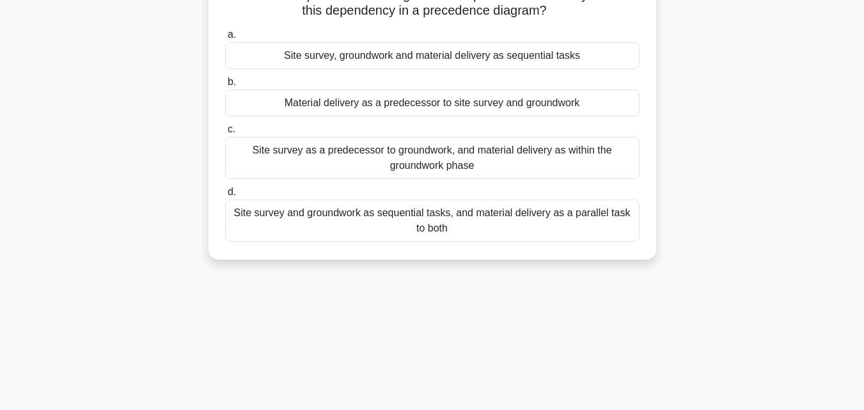
scroll to position [203, 0]
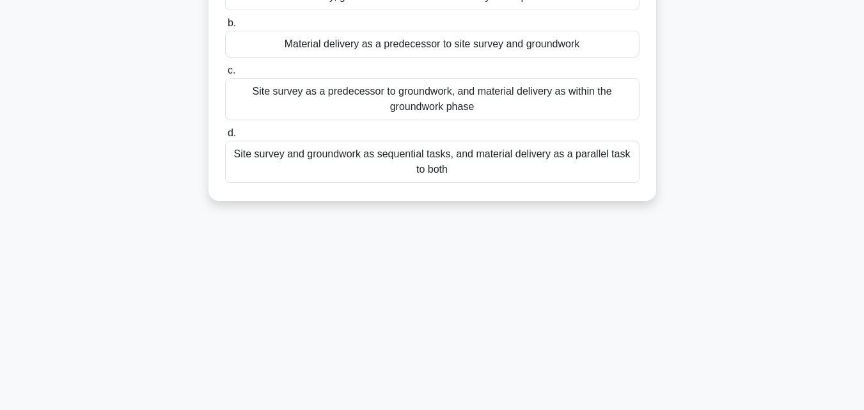
drag, startPoint x: 236, startPoint y: 99, endPoint x: 498, endPoint y: 403, distance: 401.1
click at [499, 405] on div "3:03 Stop PMP 8/10 You are managing a construction project. Based on the plan i…" at bounding box center [432, 167] width 729 height 639
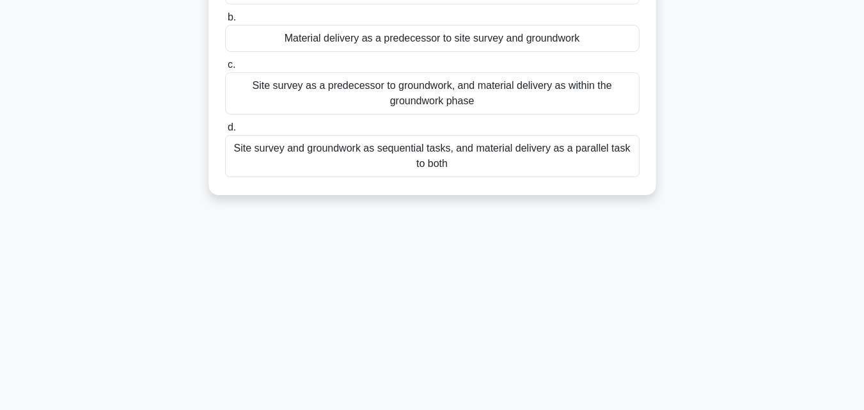
scroll to position [0, 0]
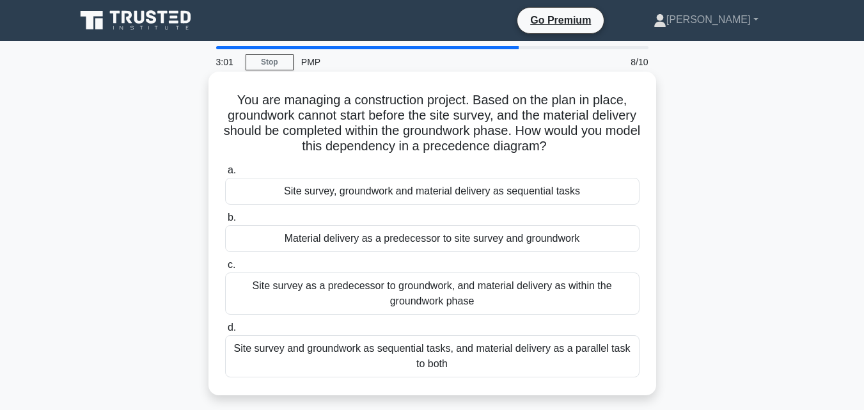
copy div "You are managing a construction project. Based on the plan in place, groundwork…"
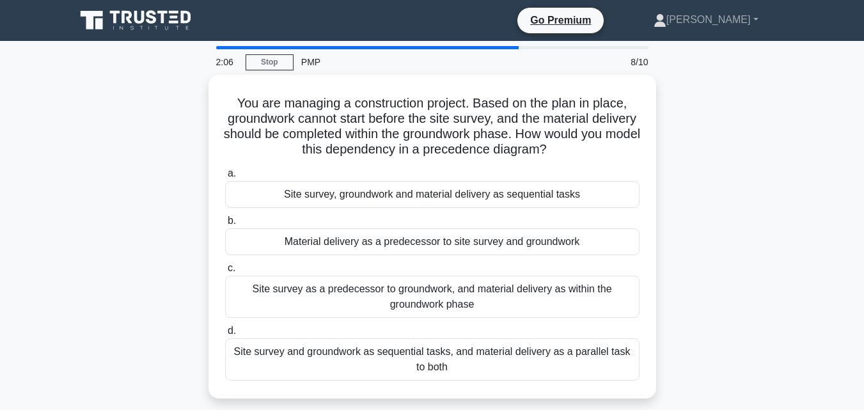
click at [299, 357] on div "Site survey and groundwork as sequential tasks, and material delivery as a para…" at bounding box center [432, 359] width 414 height 42
click at [225, 335] on input "d. Site survey and groundwork as sequential tasks, and material delivery as a p…" at bounding box center [225, 331] width 0 height 8
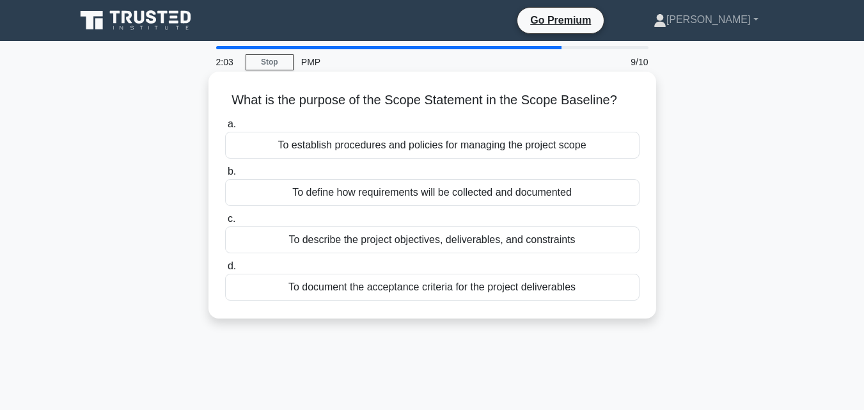
drag, startPoint x: 230, startPoint y: 97, endPoint x: 597, endPoint y: 290, distance: 414.3
click at [600, 295] on div "What is the purpose of the Scope Statement in the Scope Baseline? .spinner_0XTQ…" at bounding box center [432, 195] width 437 height 237
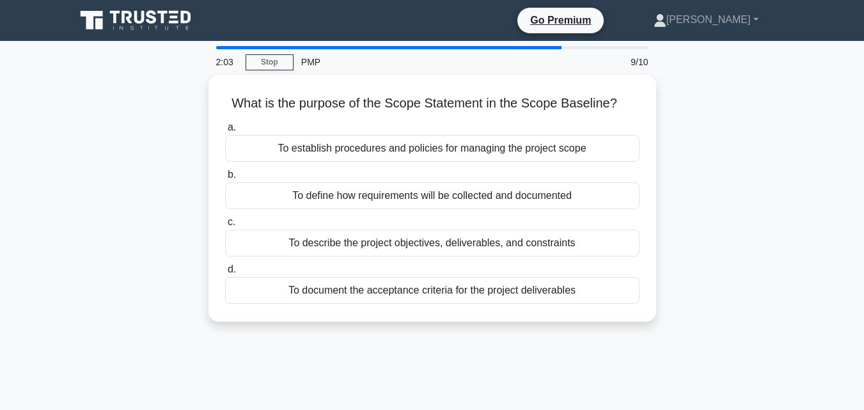
copy div "What is the purpose of the Scope Statement in the Scope Baseline? .spinner_0XTQ…"
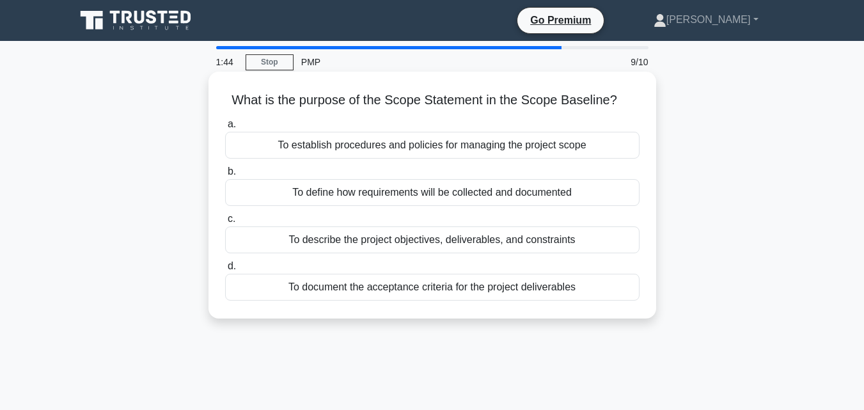
click at [263, 238] on div "To describe the project objectives, deliverables, and constraints" at bounding box center [432, 239] width 414 height 27
click at [225, 223] on input "c. To describe the project objectives, deliverables, and constraints" at bounding box center [225, 219] width 0 height 8
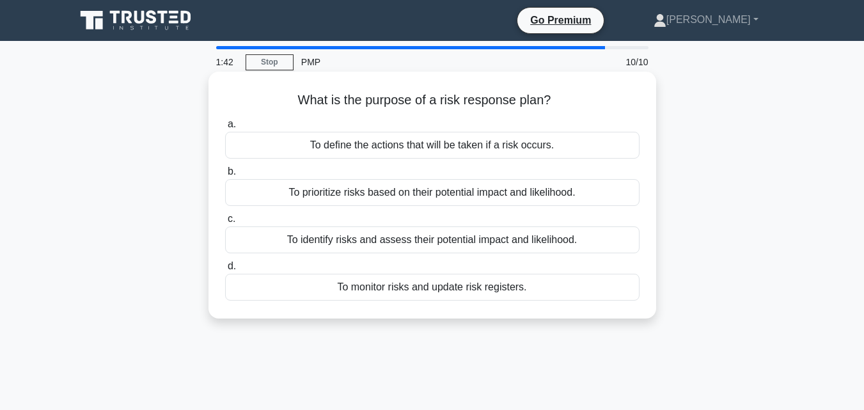
drag, startPoint x: 286, startPoint y: 98, endPoint x: 578, endPoint y: 304, distance: 356.9
click at [578, 304] on div "What is the purpose of a risk response plan? .spinner_0XTQ{transform-origin:cen…" at bounding box center [432, 195] width 437 height 237
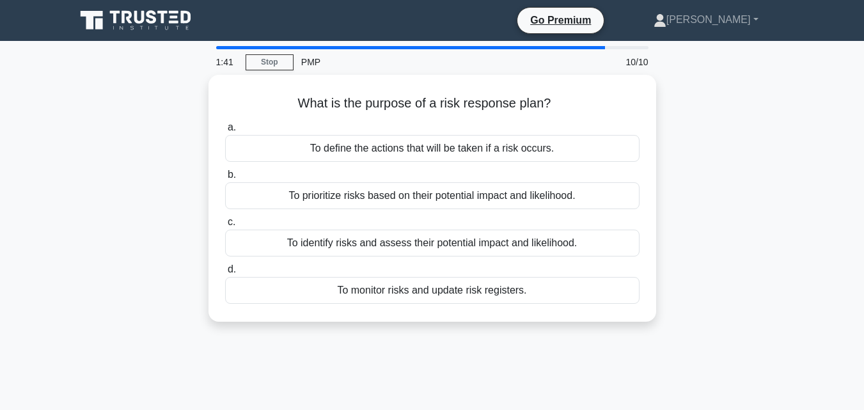
copy div "What is the purpose of a risk response plan? .spinner_0XTQ{transform-origin:cen…"
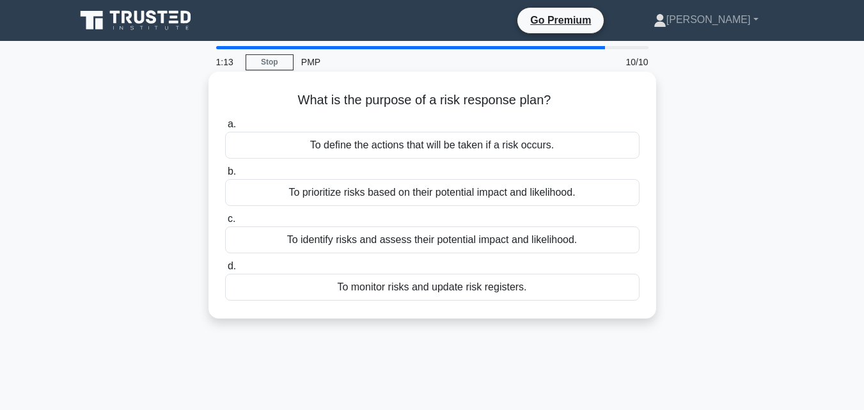
click at [278, 242] on div "To identify risks and assess their potential impact and likelihood." at bounding box center [432, 239] width 414 height 27
click at [225, 223] on input "c. To identify risks and assess their potential impact and likelihood." at bounding box center [225, 219] width 0 height 8
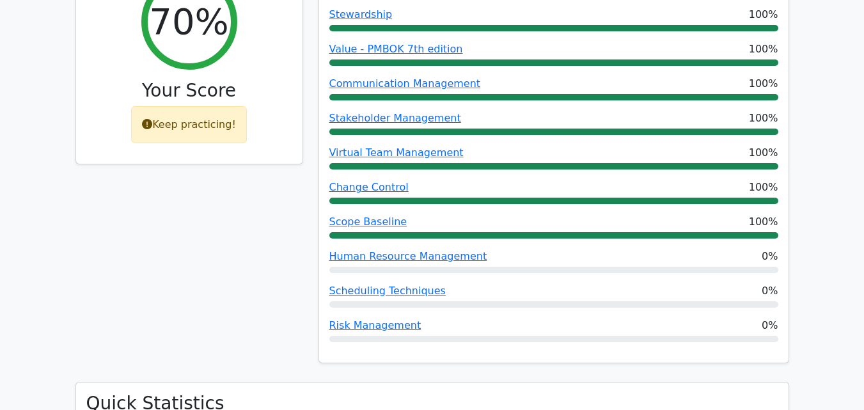
scroll to position [575, 0]
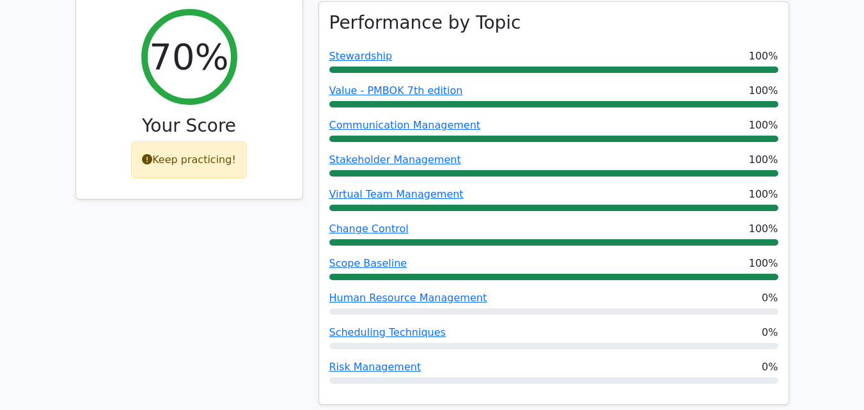
click at [158, 141] on div "Keep practicing!" at bounding box center [189, 159] width 116 height 37
click at [152, 154] on icon at bounding box center [147, 159] width 10 height 10
click at [148, 154] on icon at bounding box center [147, 159] width 10 height 10
click at [219, 141] on div "Keep practicing!" at bounding box center [189, 159] width 116 height 37
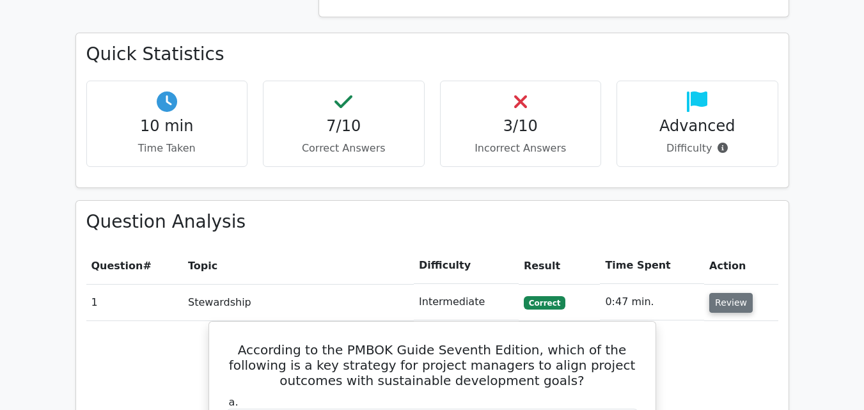
scroll to position [959, 0]
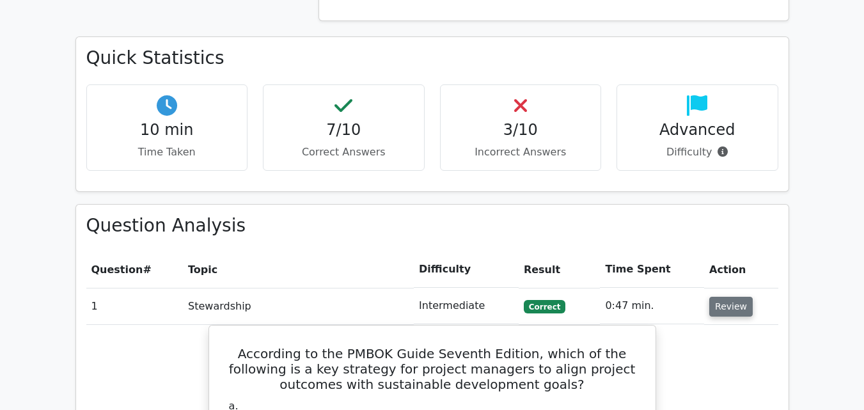
click at [719, 297] on button "Review" at bounding box center [730, 307] width 43 height 20
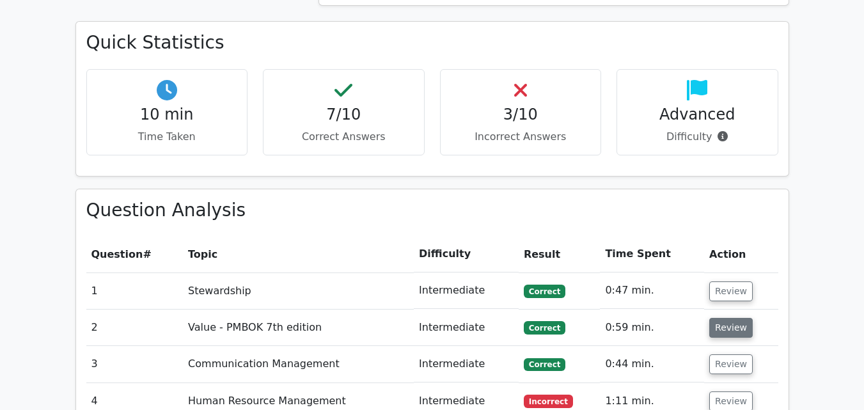
scroll to position [1087, 0]
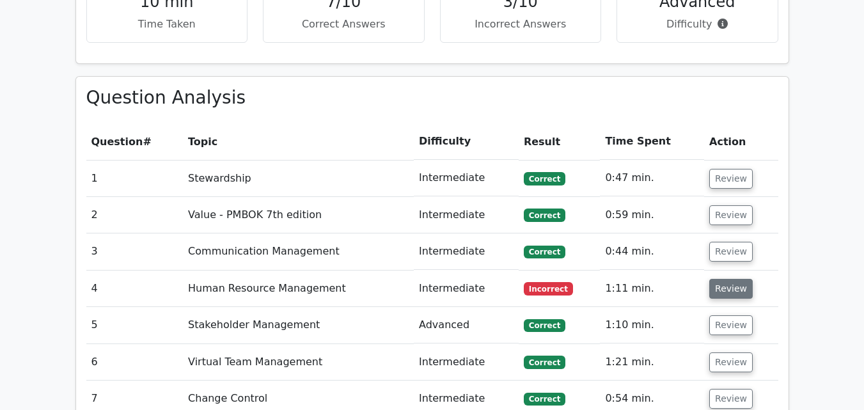
click at [720, 279] on button "Review" at bounding box center [730, 289] width 43 height 20
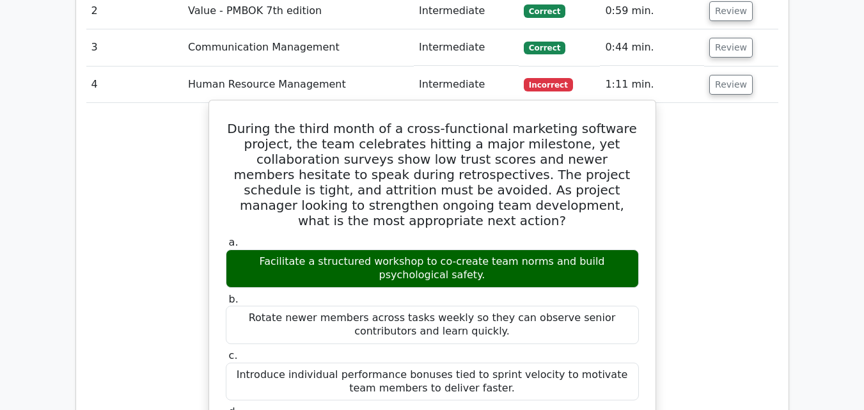
scroll to position [1279, 0]
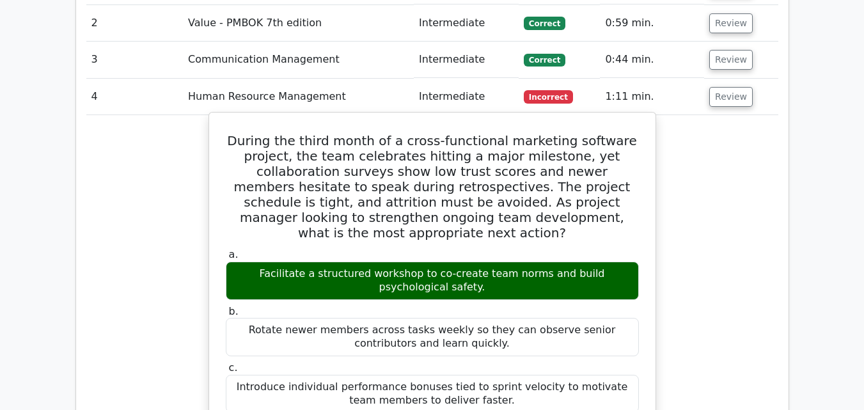
drag, startPoint x: 248, startPoint y: 80, endPoint x: 553, endPoint y: 395, distance: 438.5
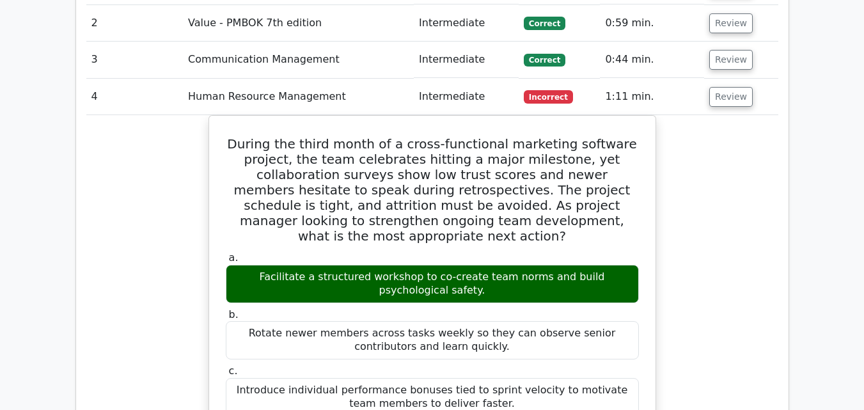
copy div "During the third month of a cross-functional marketing software project, the te…"
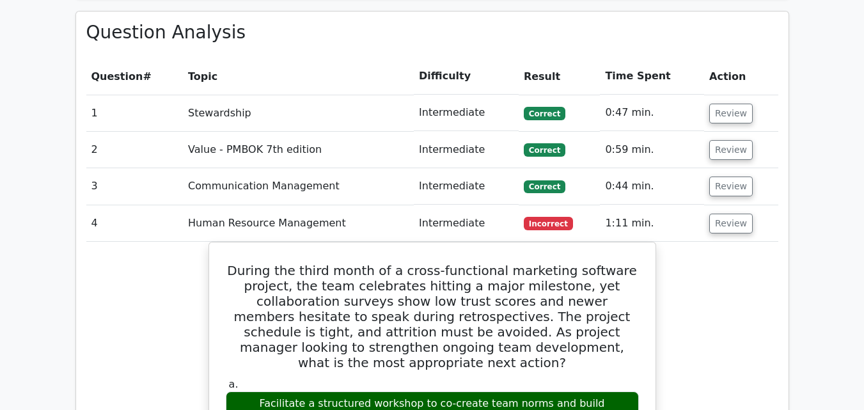
scroll to position [1151, 0]
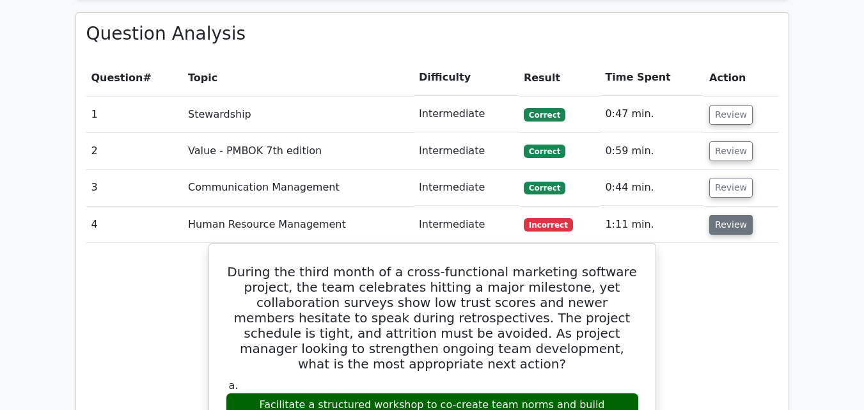
click at [724, 215] on button "Review" at bounding box center [730, 225] width 43 height 20
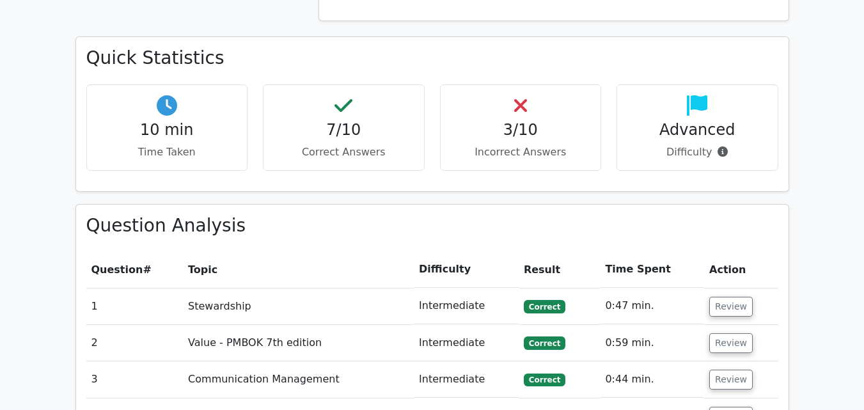
scroll to position [1343, 0]
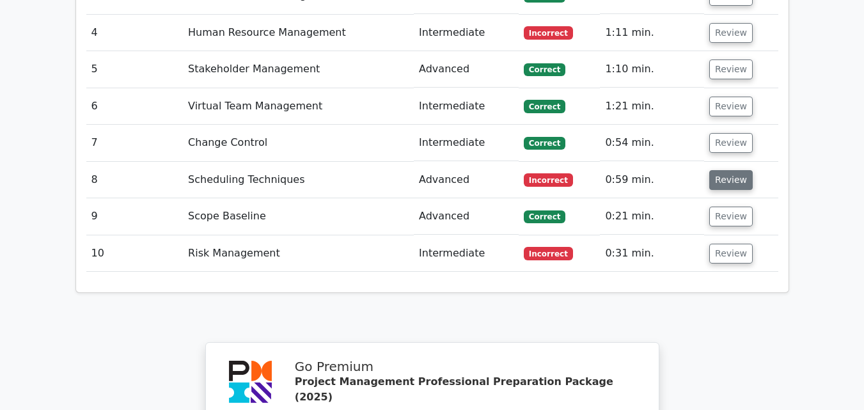
click at [712, 170] on button "Review" at bounding box center [730, 180] width 43 height 20
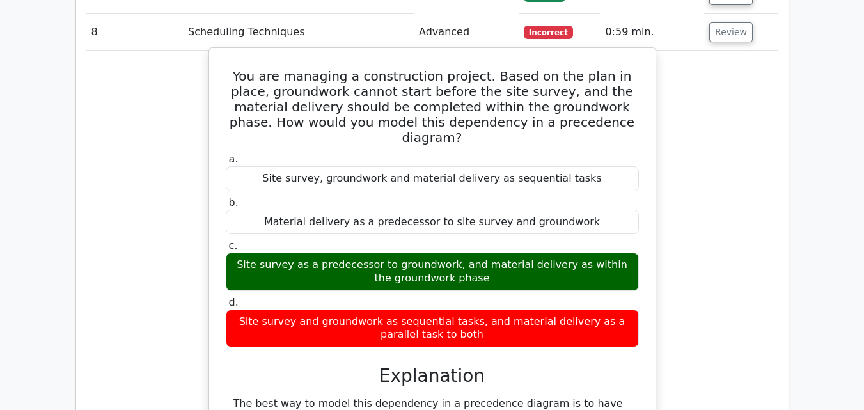
scroll to position [1470, 0]
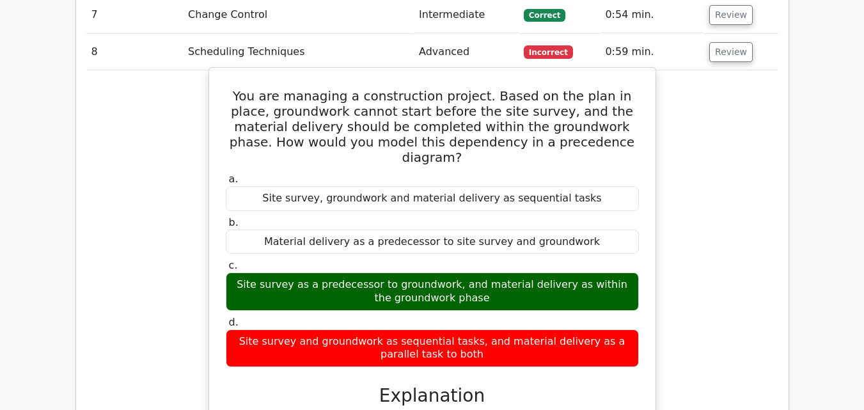
drag, startPoint x: 236, startPoint y: 31, endPoint x: 644, endPoint y: 285, distance: 480.9
click at [644, 285] on div "You are managing a construction project. Based on the plan in place, groundwork…" at bounding box center [432, 348] width 436 height 550
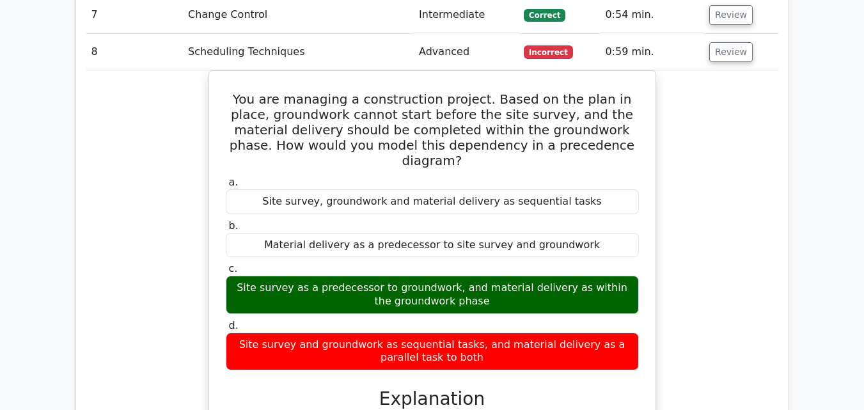
copy div "You are managing a construction project. Based on the plan in place, groundwork…"
click at [689, 247] on div "You are managing a construction project. Based on the plan in place, groundwork…" at bounding box center [432, 358] width 692 height 577
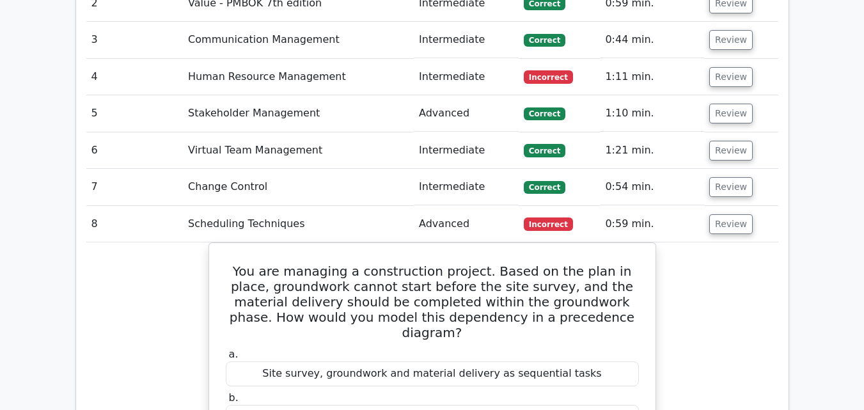
scroll to position [1215, 0]
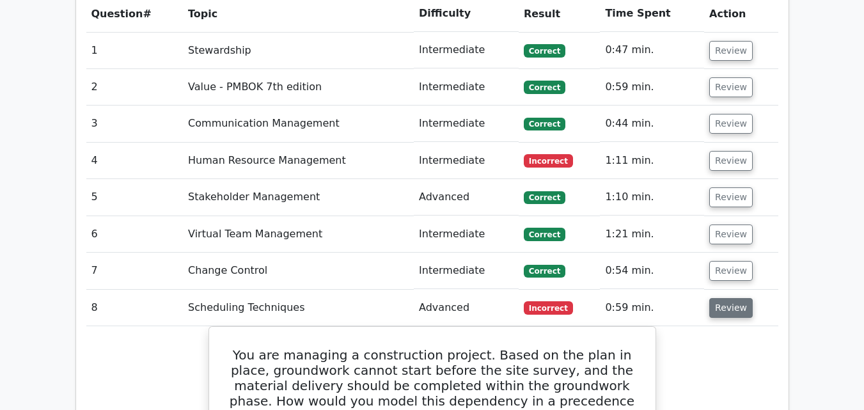
click at [717, 298] on button "Review" at bounding box center [730, 308] width 43 height 20
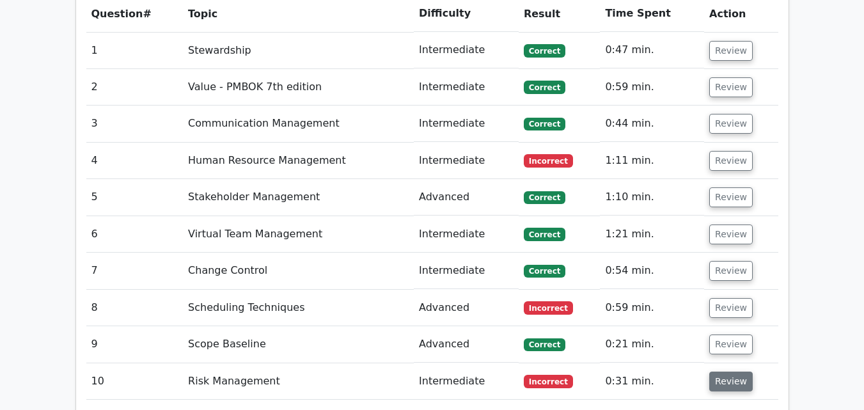
click at [716, 371] on button "Review" at bounding box center [730, 381] width 43 height 20
click at [724, 371] on button "Review" at bounding box center [730, 381] width 43 height 20
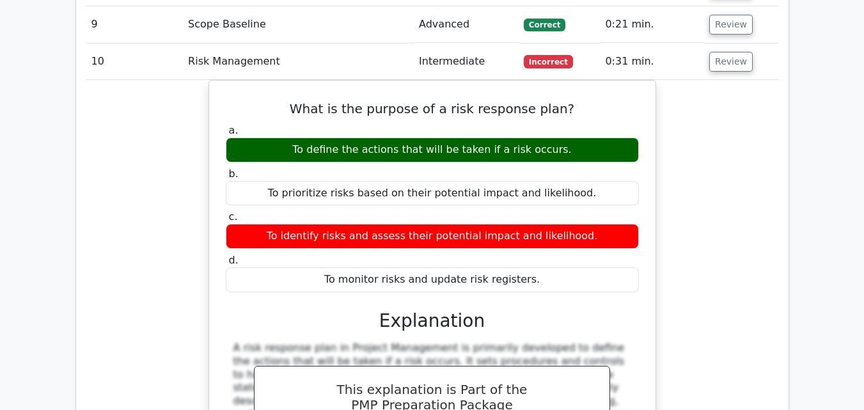
scroll to position [1470, 0]
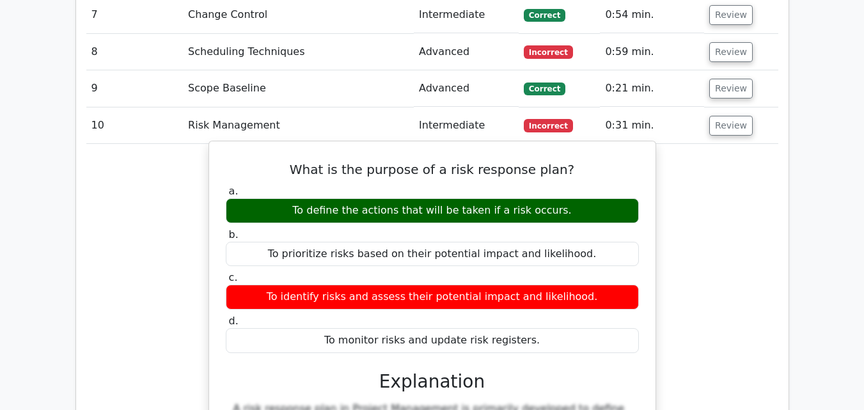
drag, startPoint x: 302, startPoint y: 107, endPoint x: 589, endPoint y: 267, distance: 328.3
click at [589, 267] on div "What is the purpose of a risk response plan? a. To define the actions that will…" at bounding box center [432, 368] width 436 height 445
copy div "What is the purpose of a risk response plan? a. To define the actions that will…"
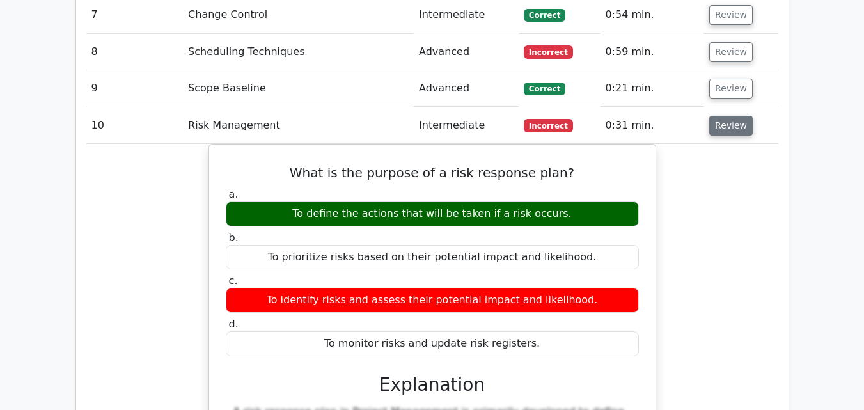
click at [715, 116] on button "Review" at bounding box center [730, 126] width 43 height 20
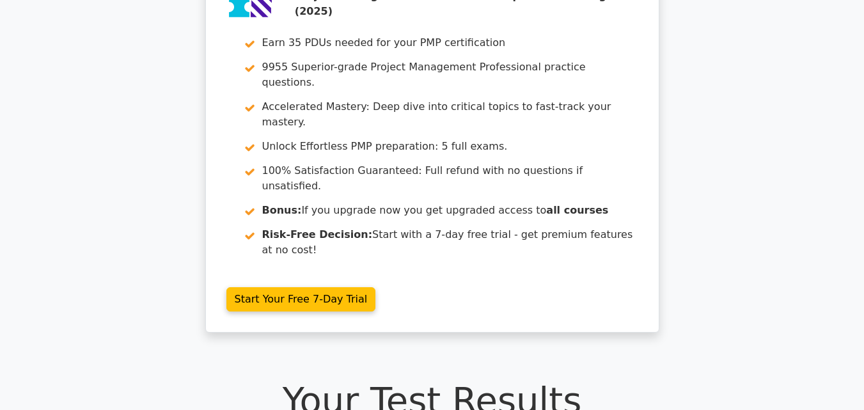
scroll to position [0, 0]
